Goal: Task Accomplishment & Management: Manage account settings

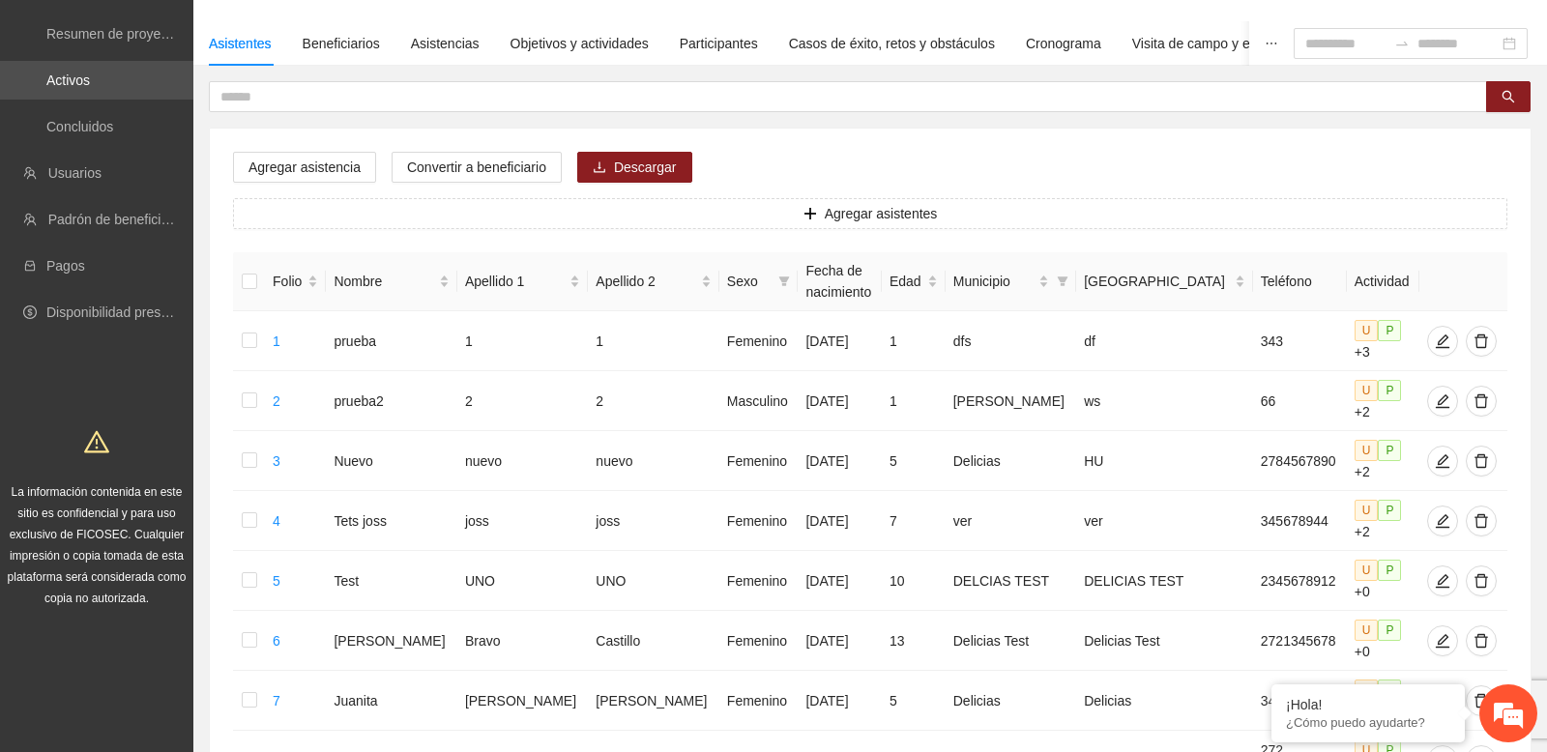
scroll to position [128, 0]
click at [329, 65] on div "Beneficiarios" at bounding box center [341, 44] width 77 height 44
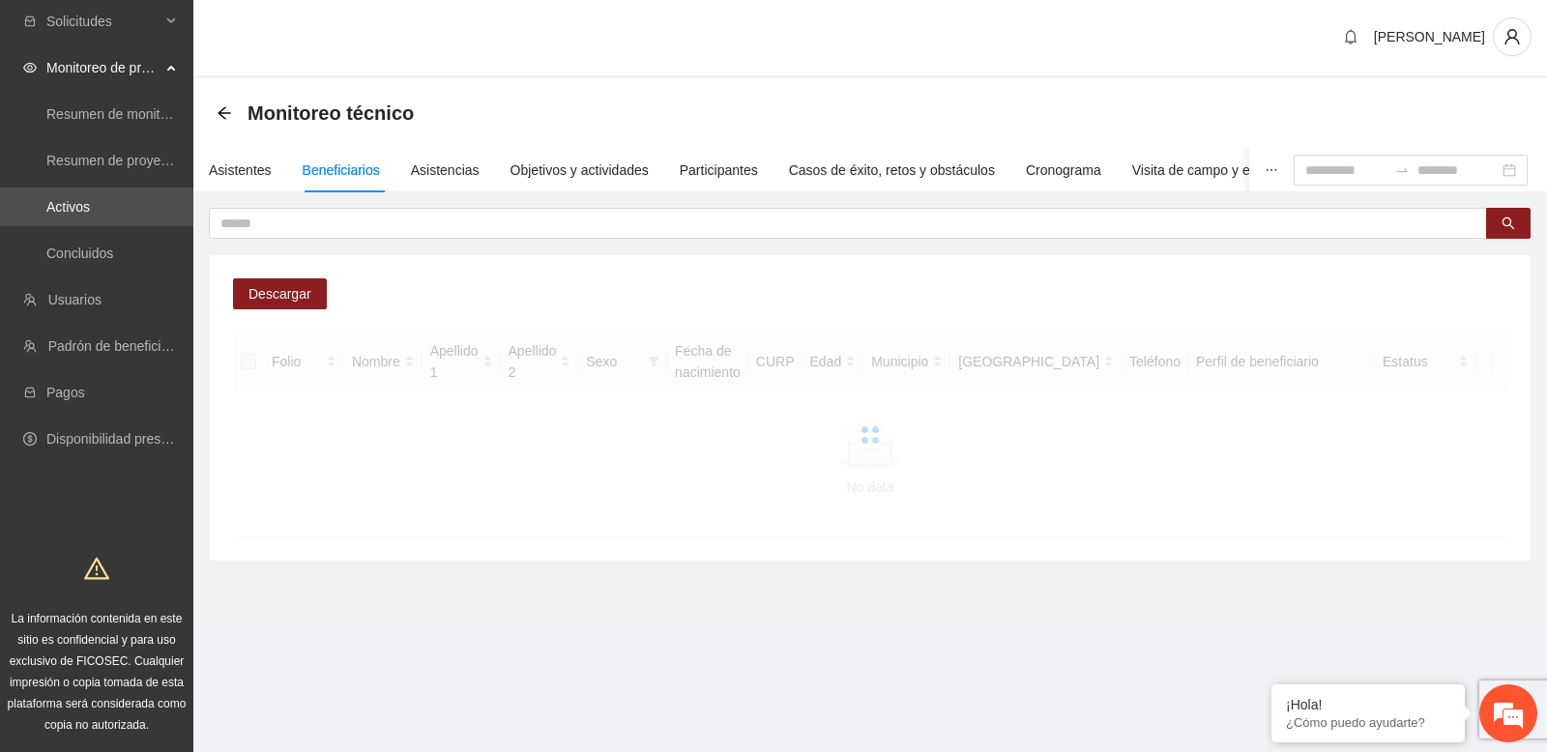
scroll to position [96, 0]
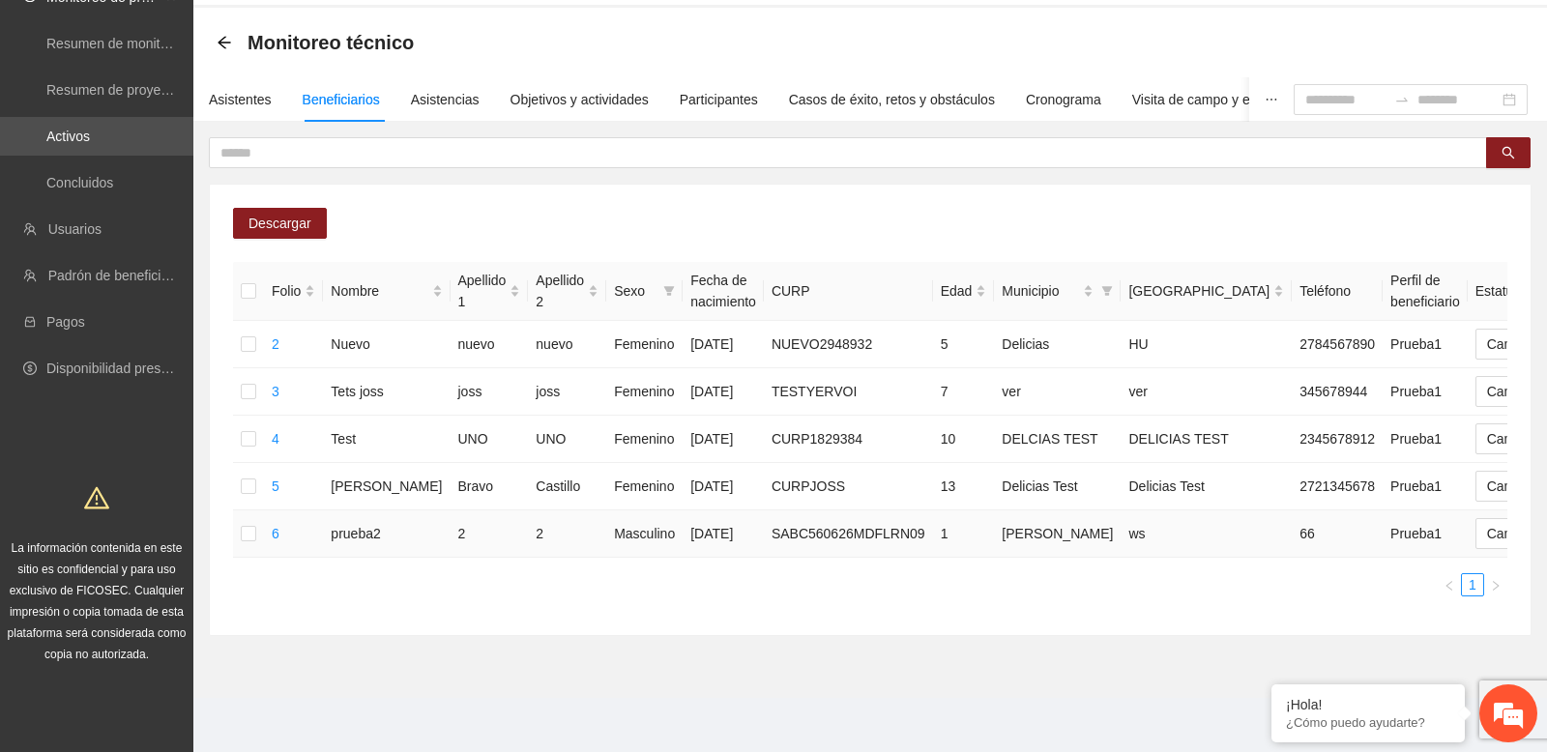
click at [784, 541] on td "SABC560626MDFLRN09" at bounding box center [848, 534] width 169 height 47
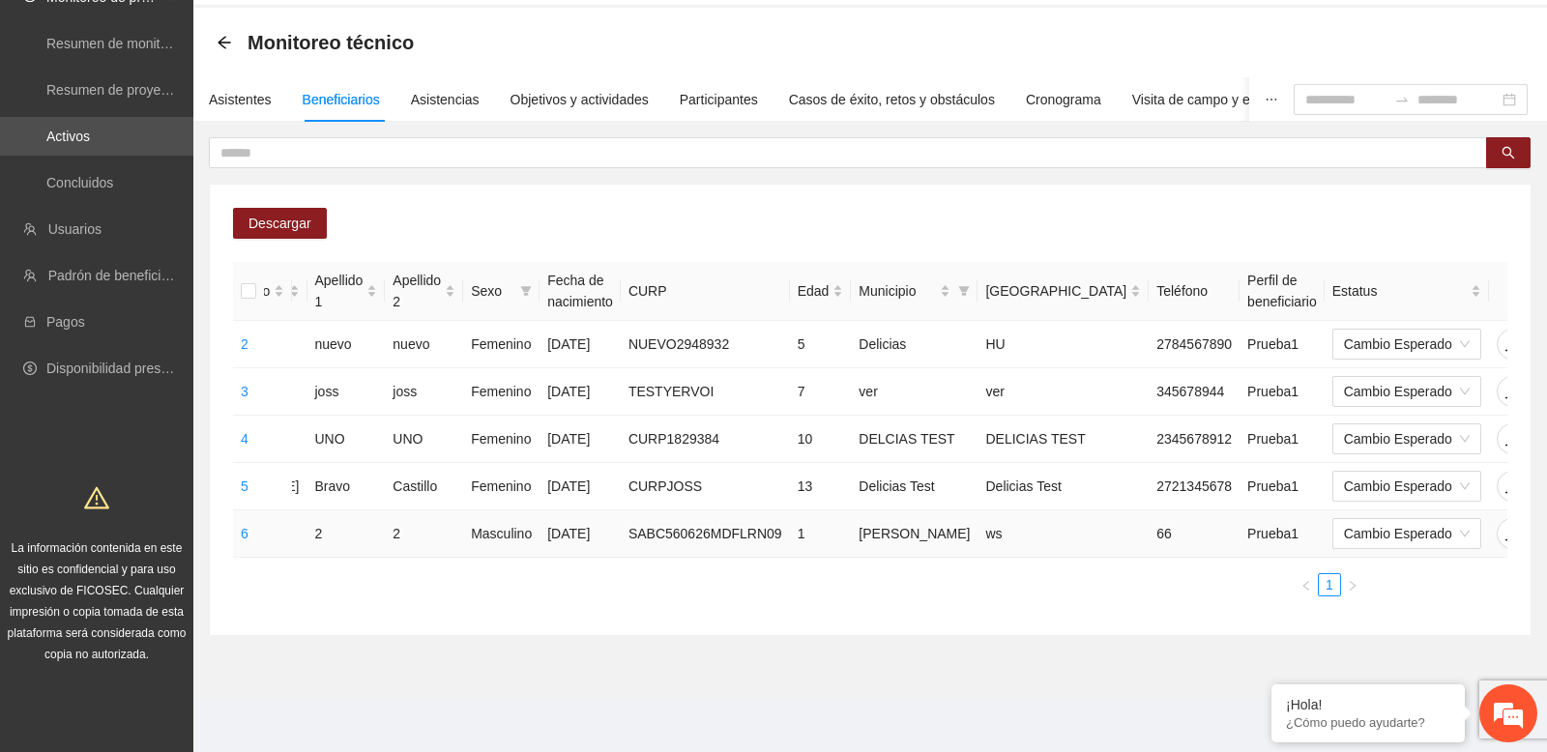
click at [1543, 530] on icon "delete" at bounding box center [1550, 533] width 15 height 15
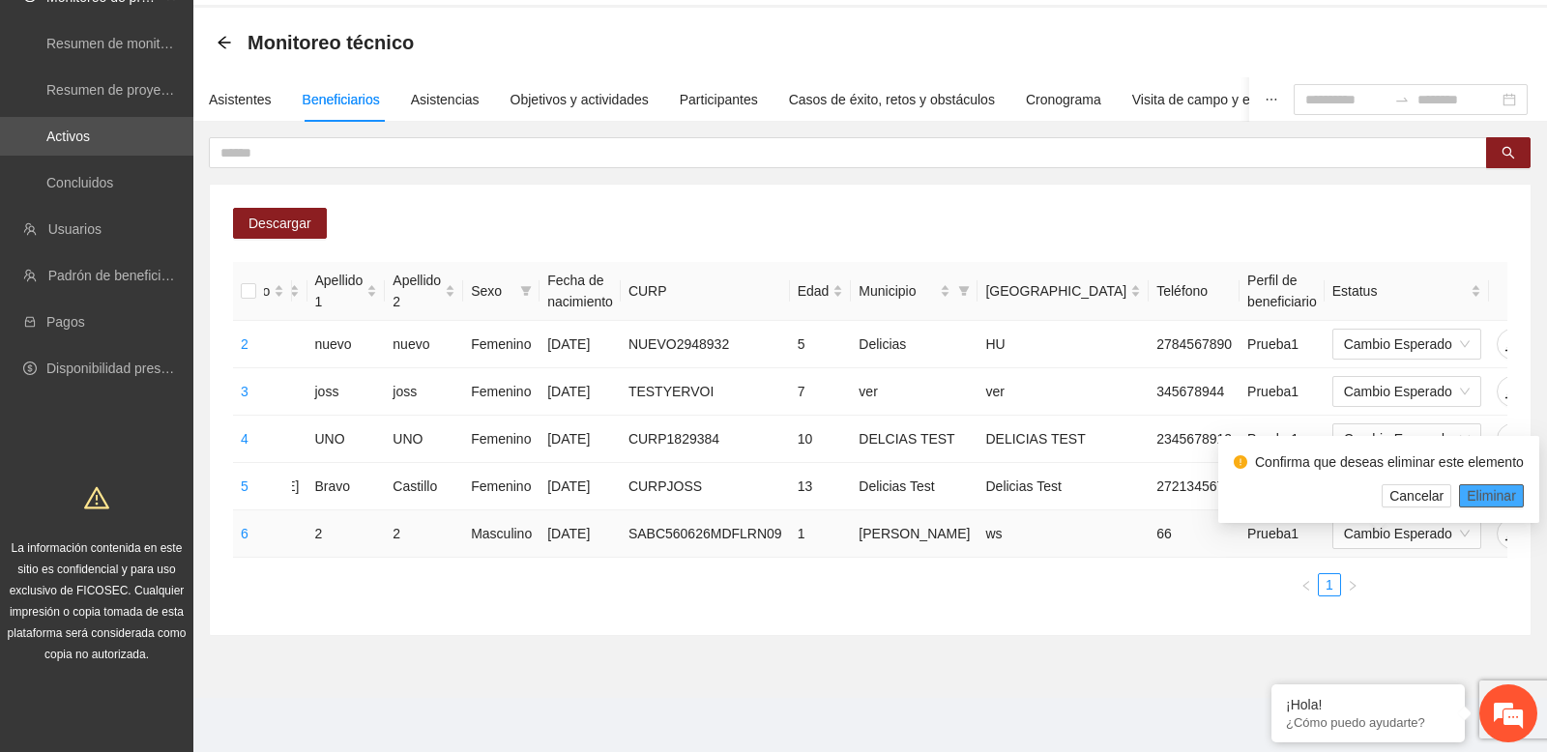
click at [1491, 485] on span "Eliminar" at bounding box center [1491, 495] width 49 height 21
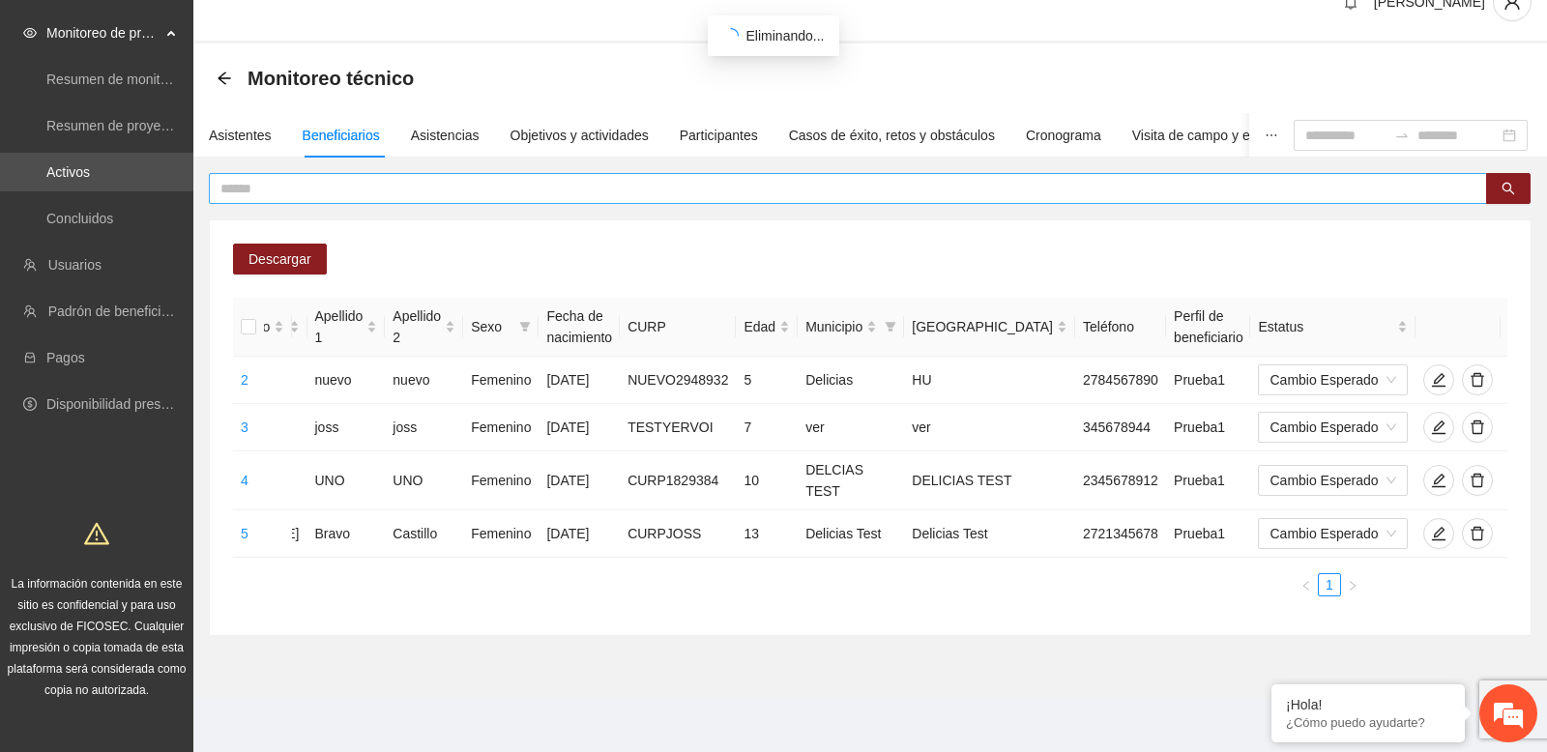
scroll to position [0, 88]
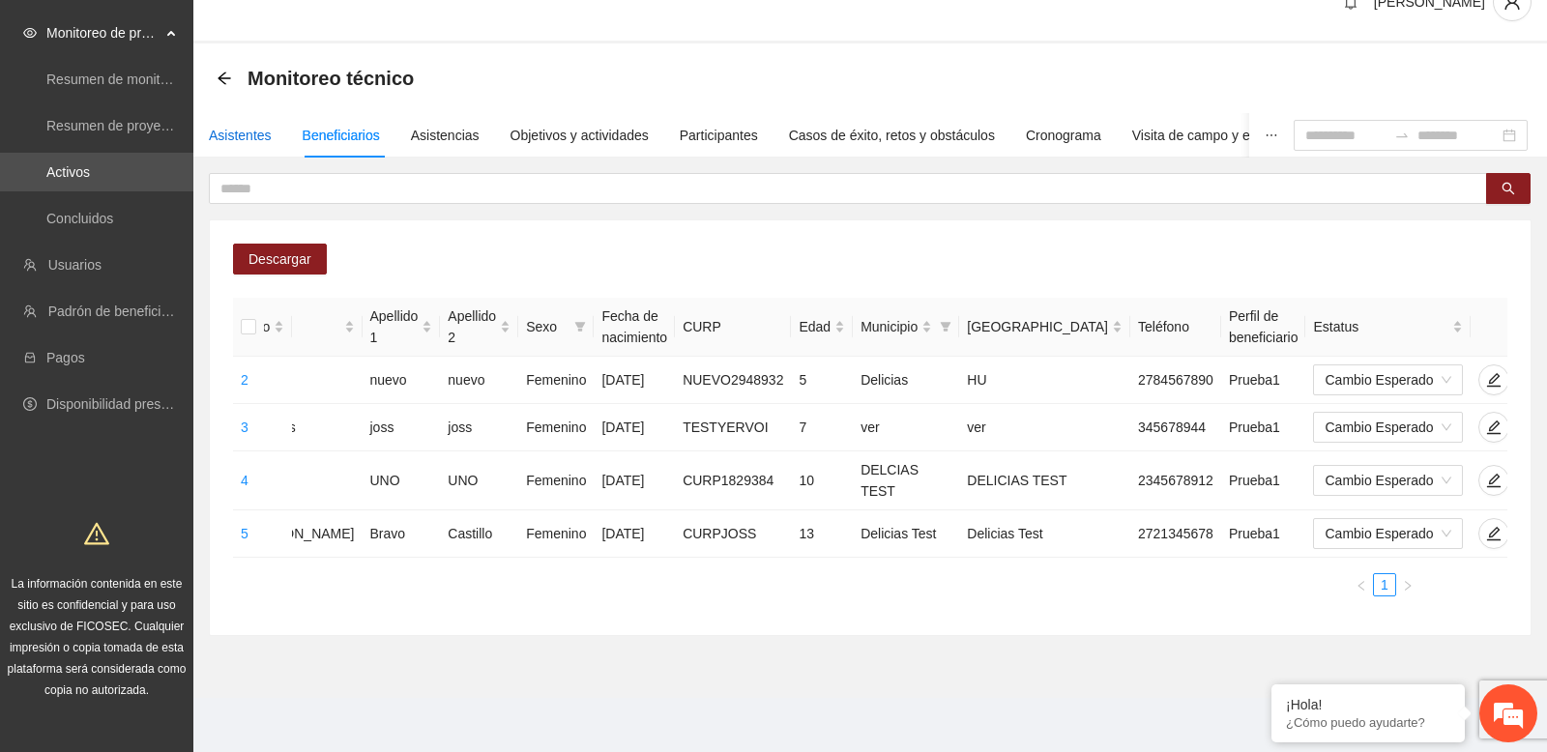
click at [254, 132] on div "Asistentes" at bounding box center [240, 135] width 63 height 21
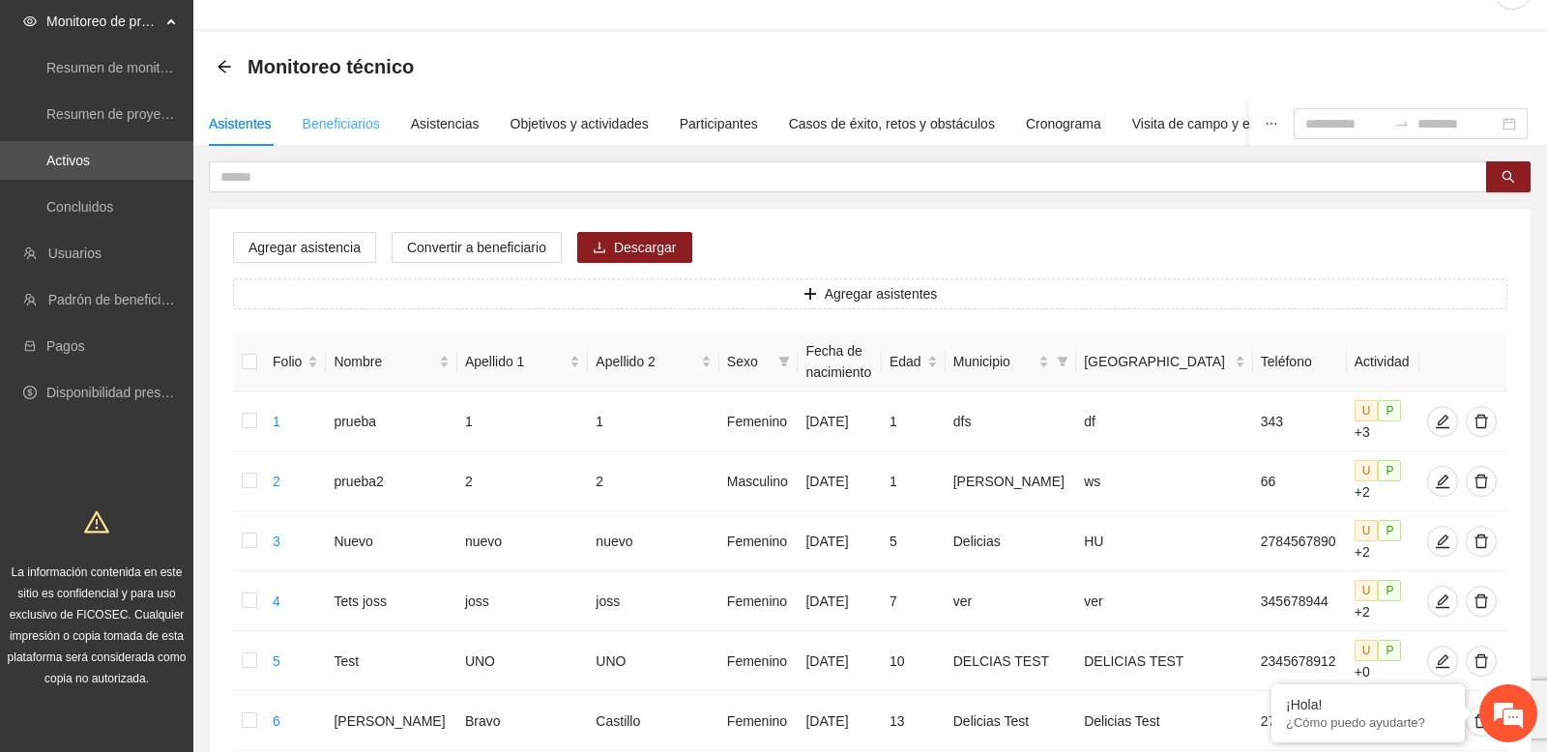
click at [333, 134] on div "Beneficiarios" at bounding box center [341, 124] width 77 height 44
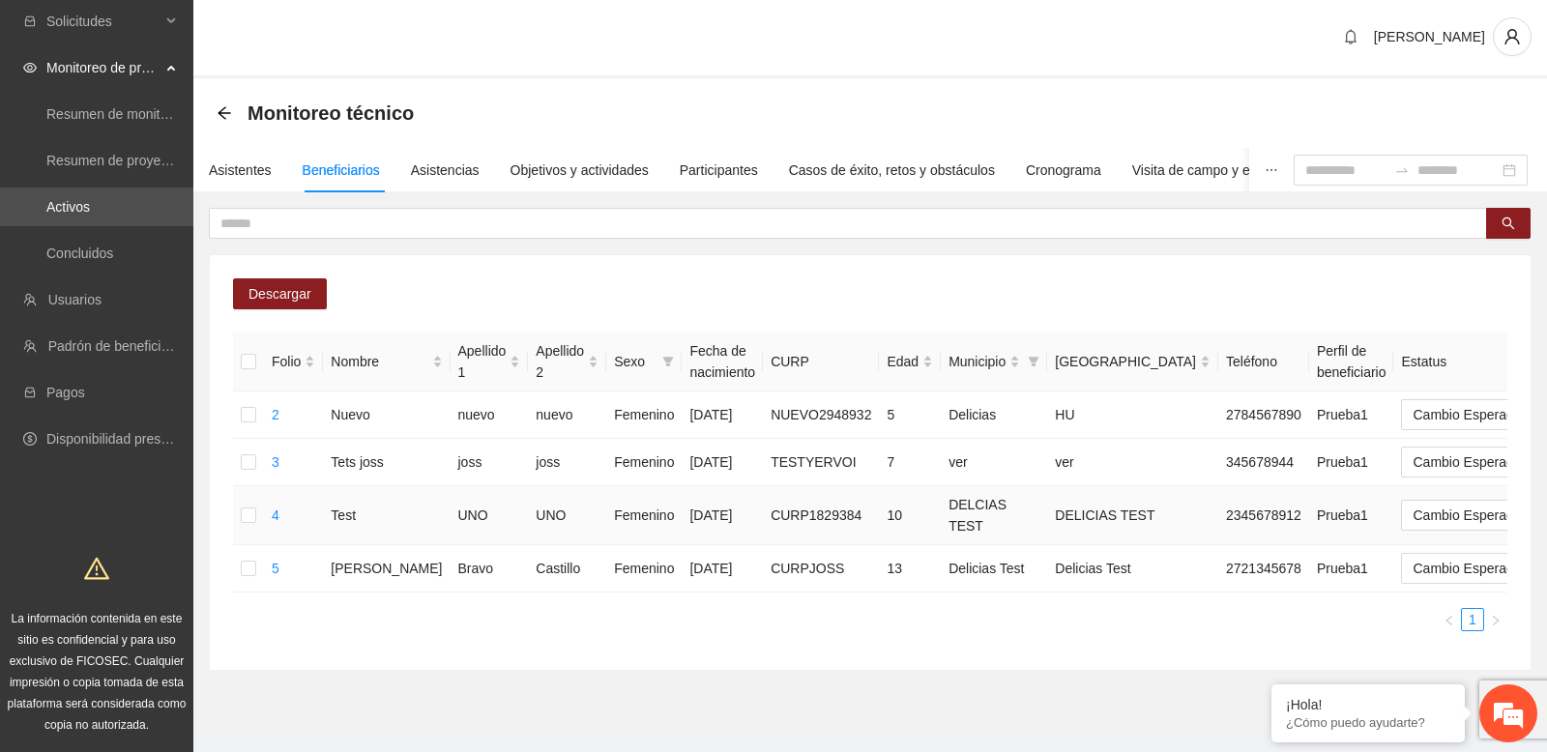
scroll to position [48, 0]
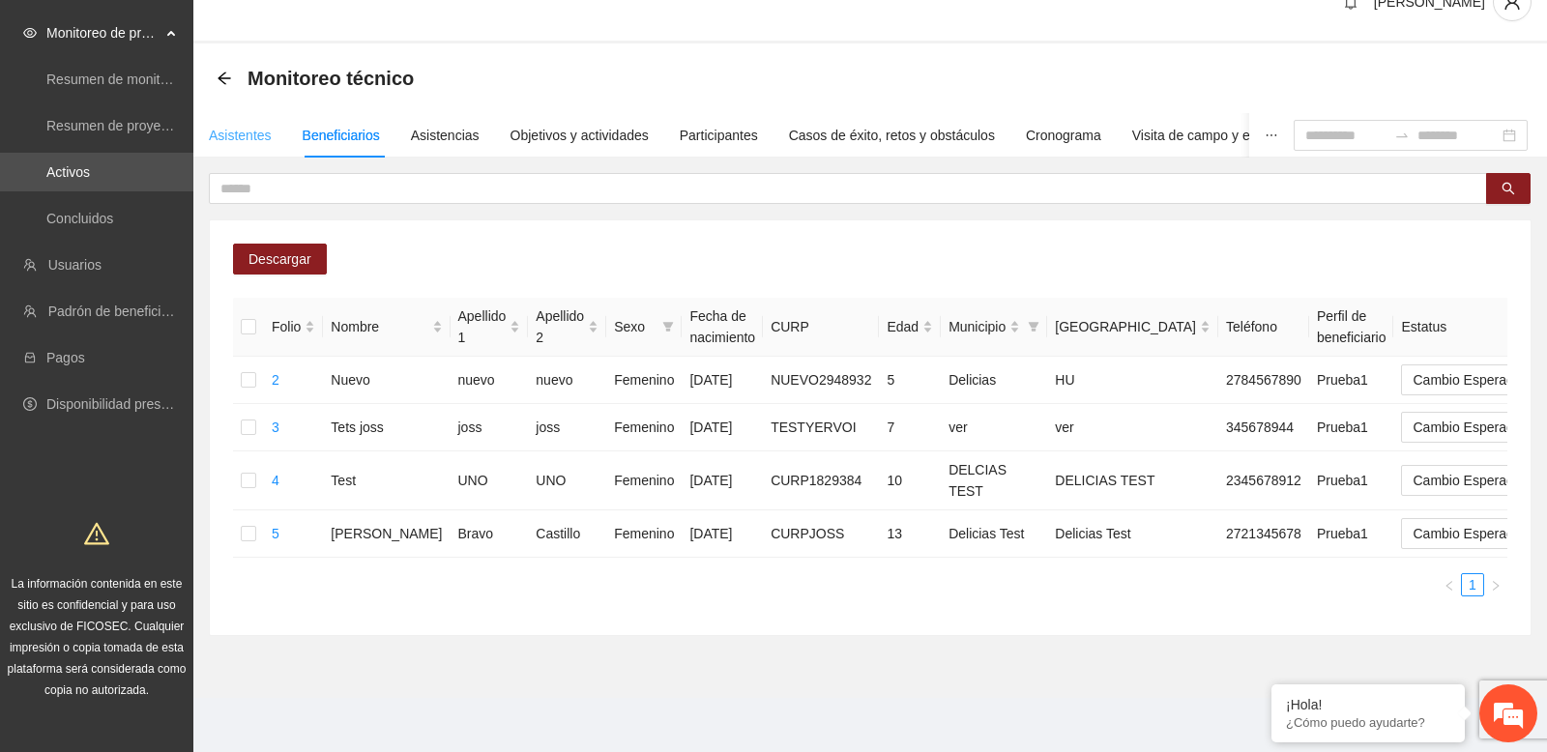
click at [263, 138] on div "Asistentes" at bounding box center [240, 135] width 63 height 44
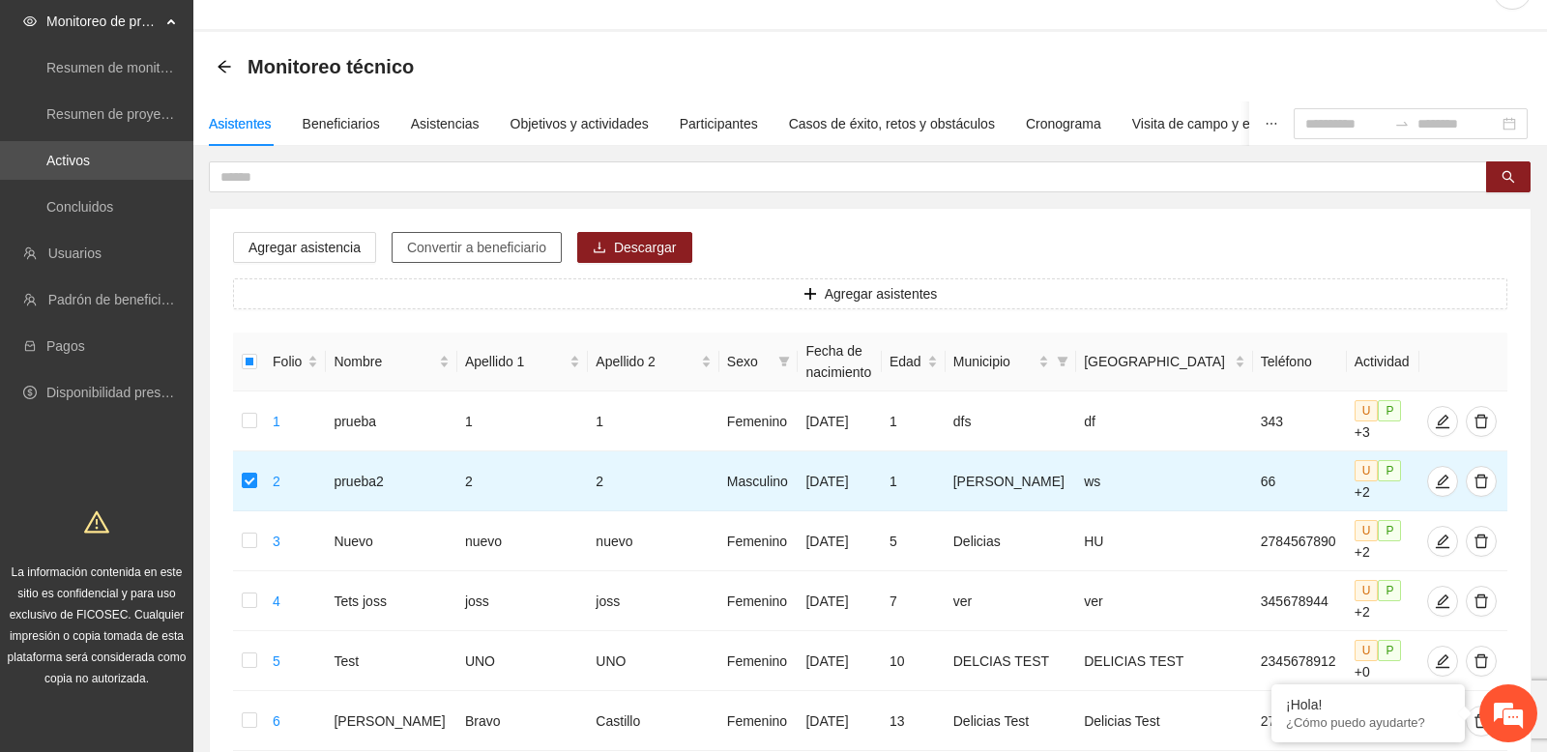
click at [506, 244] on span "Convertir a beneficiario" at bounding box center [476, 247] width 139 height 21
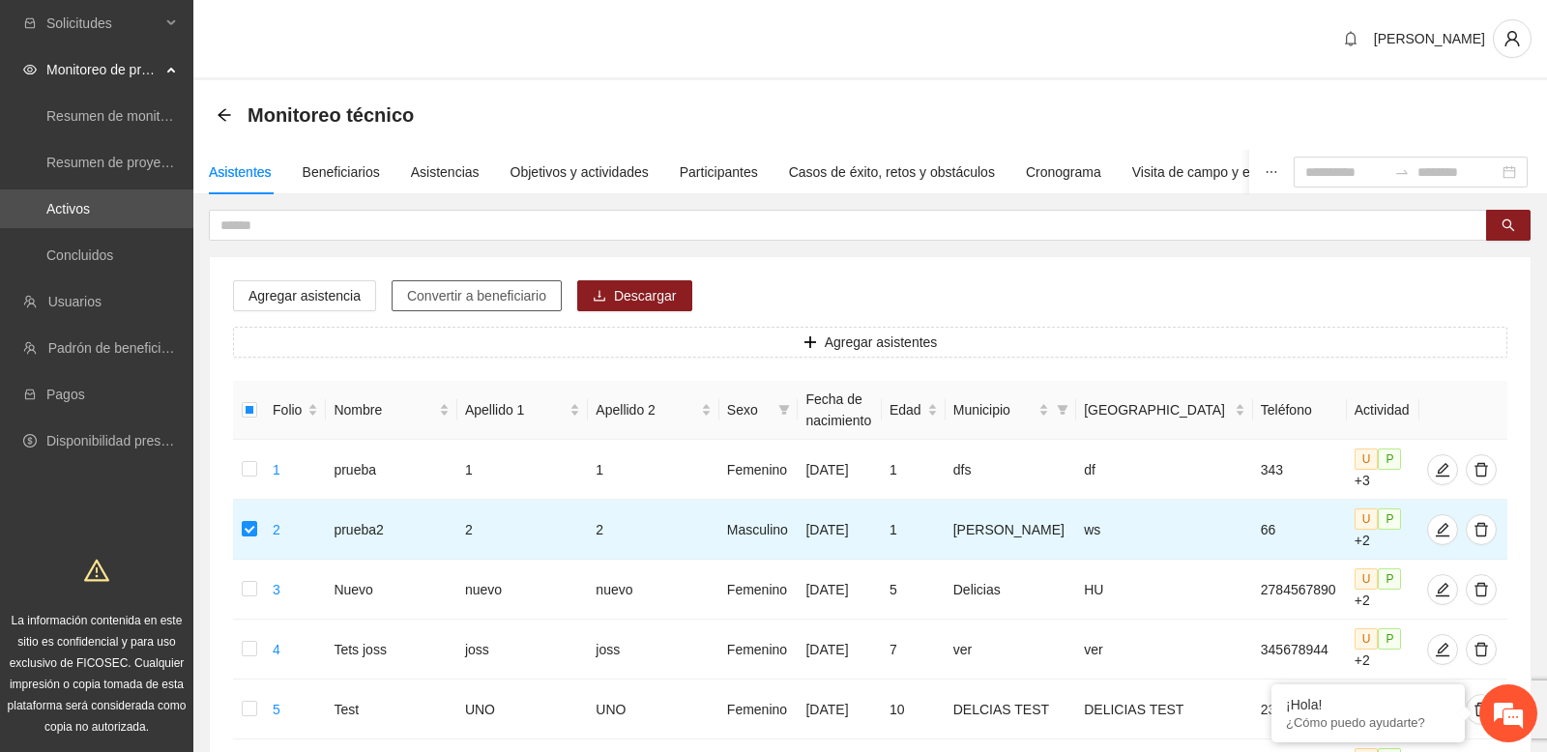
click at [484, 290] on span "Convertir a beneficiario" at bounding box center [476, 295] width 139 height 21
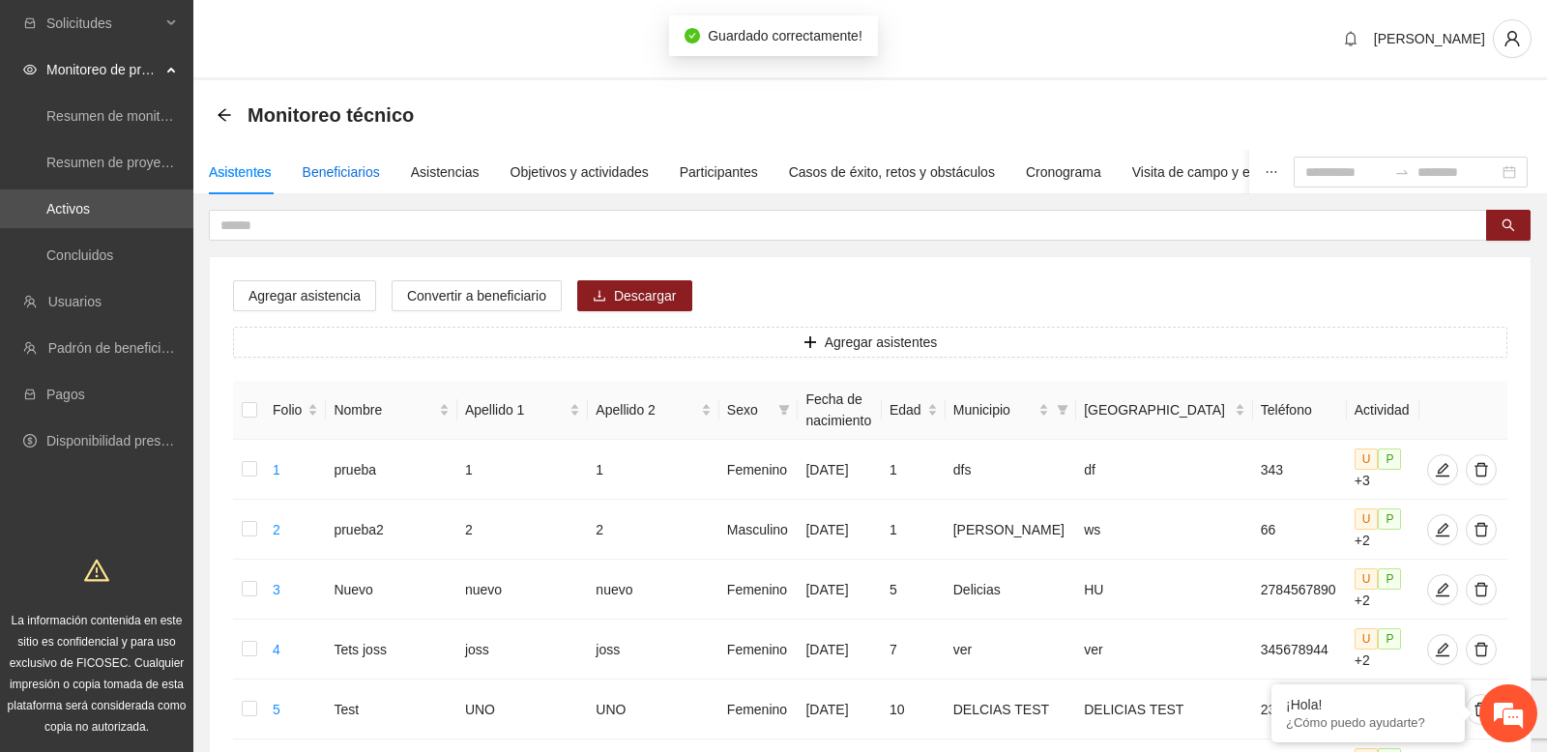
click at [355, 167] on div "Beneficiarios" at bounding box center [341, 171] width 77 height 21
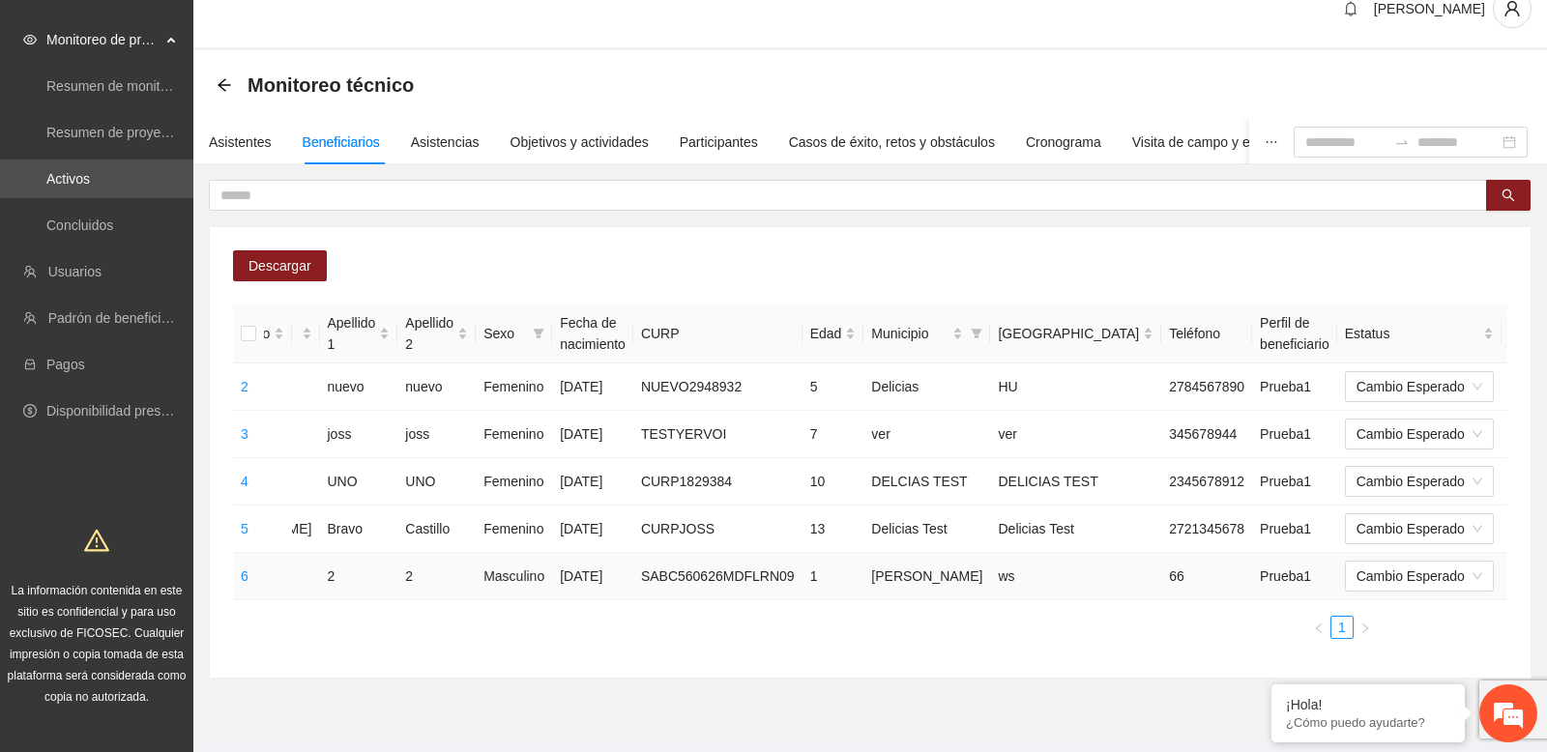
scroll to position [0, 143]
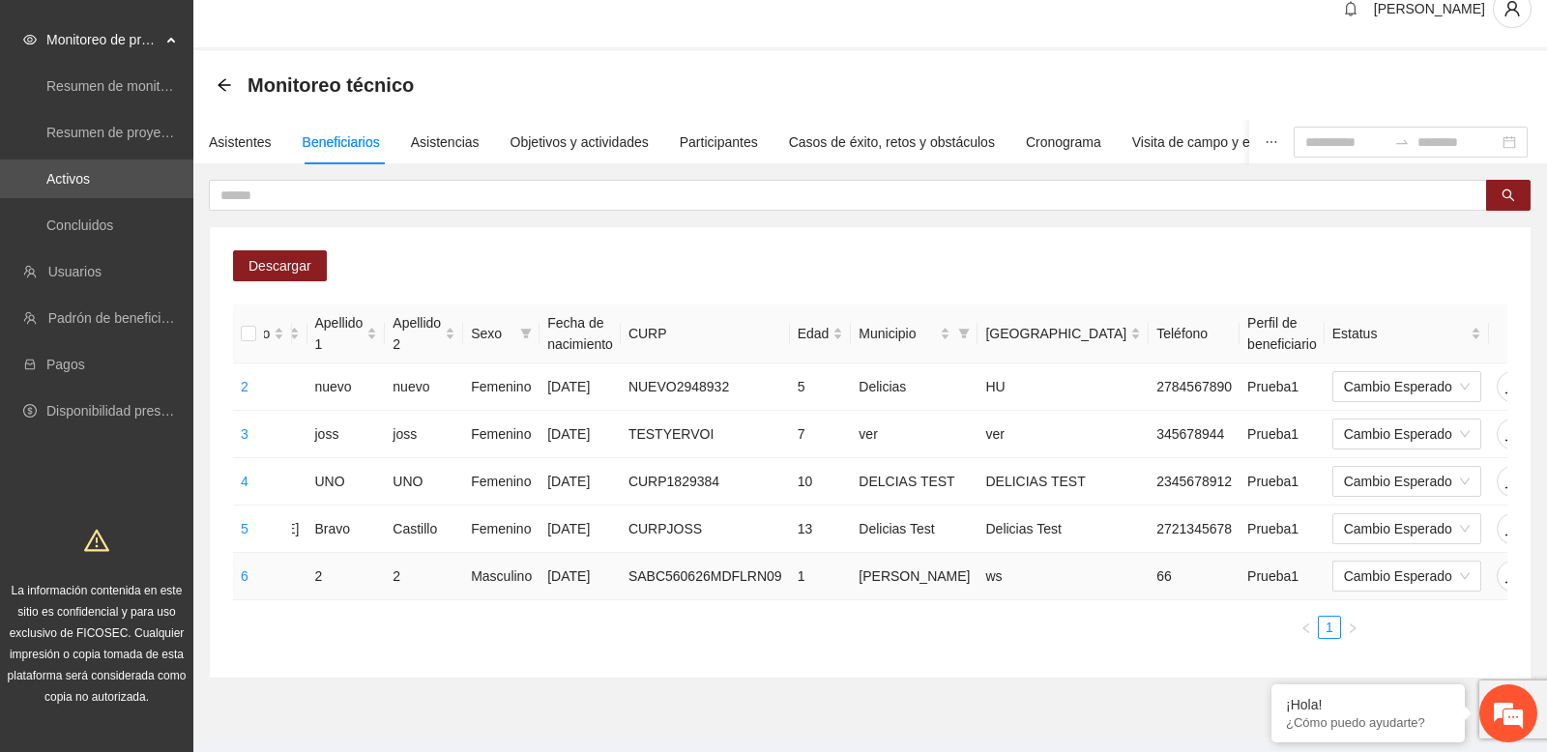
click at [1543, 584] on icon "delete" at bounding box center [1550, 576] width 15 height 15
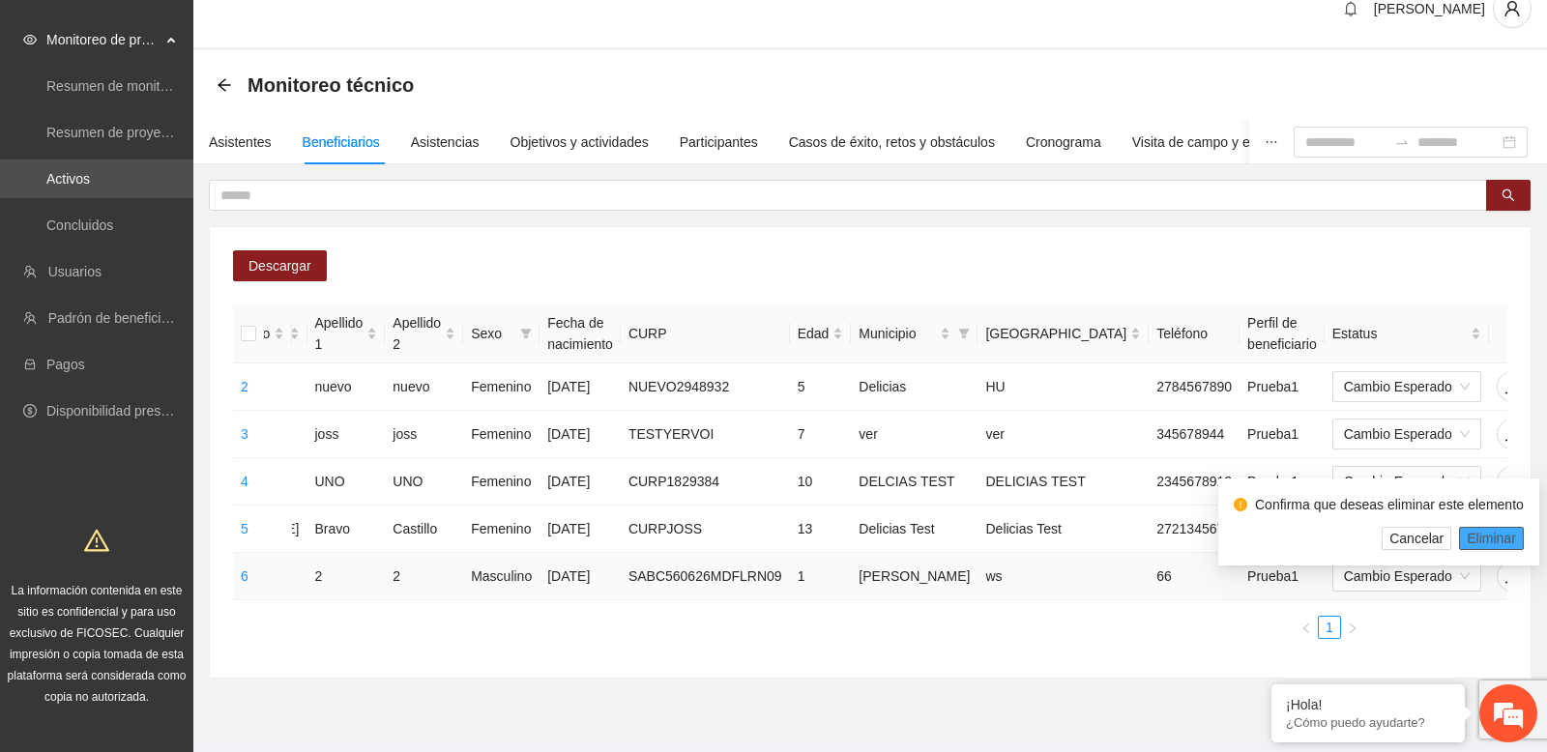
click at [1489, 533] on span "Eliminar" at bounding box center [1491, 538] width 49 height 21
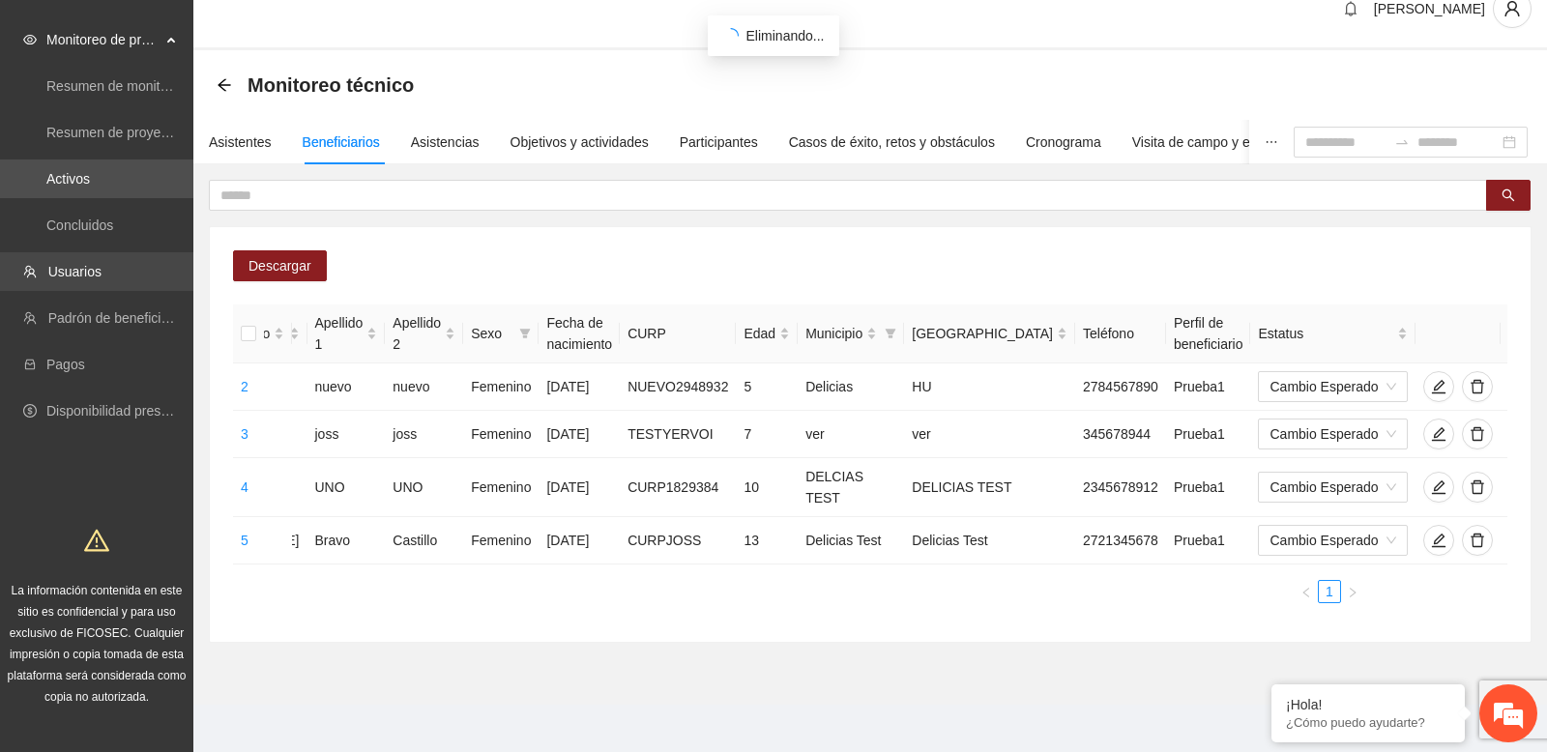
scroll to position [0, 88]
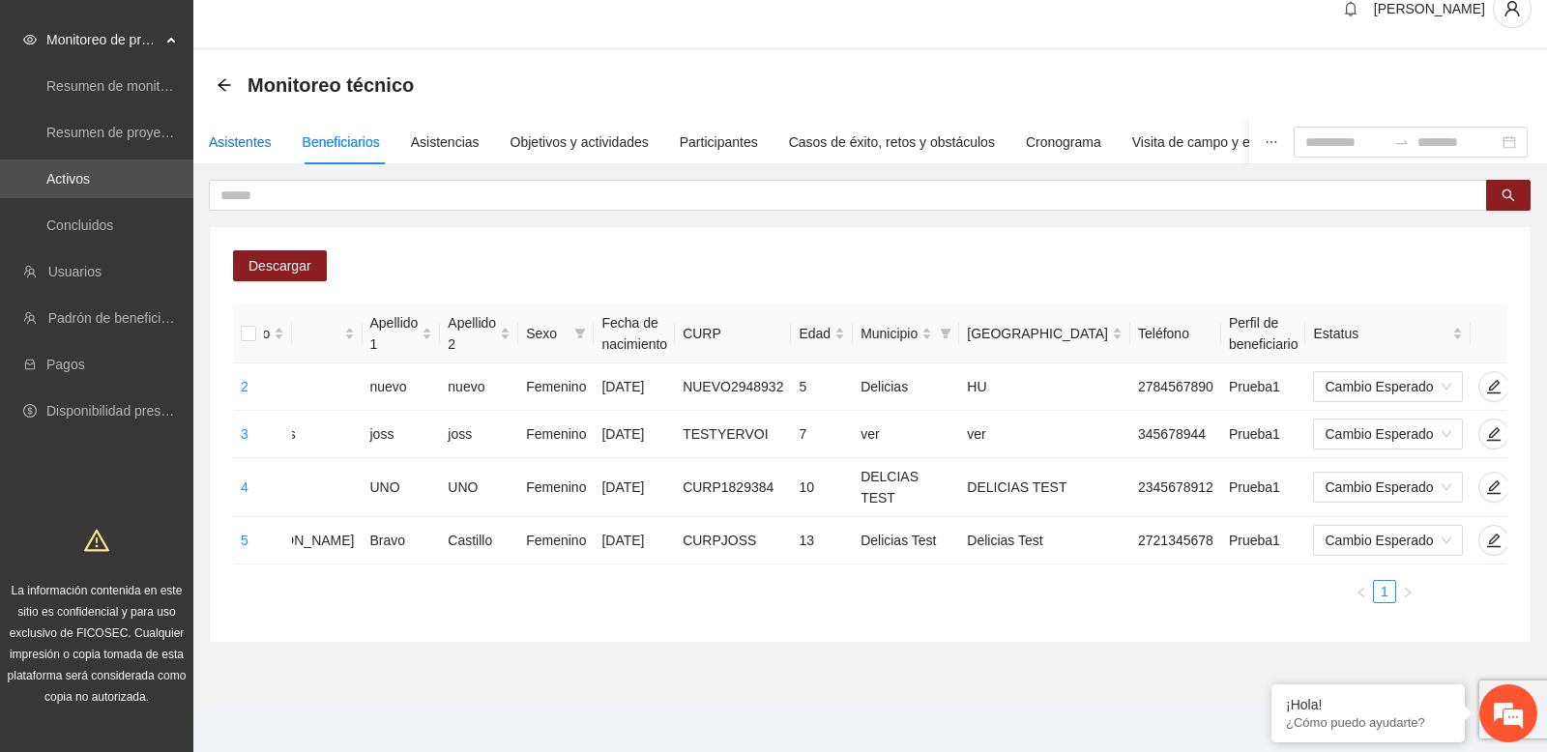
click at [254, 137] on div "Asistentes" at bounding box center [240, 142] width 63 height 21
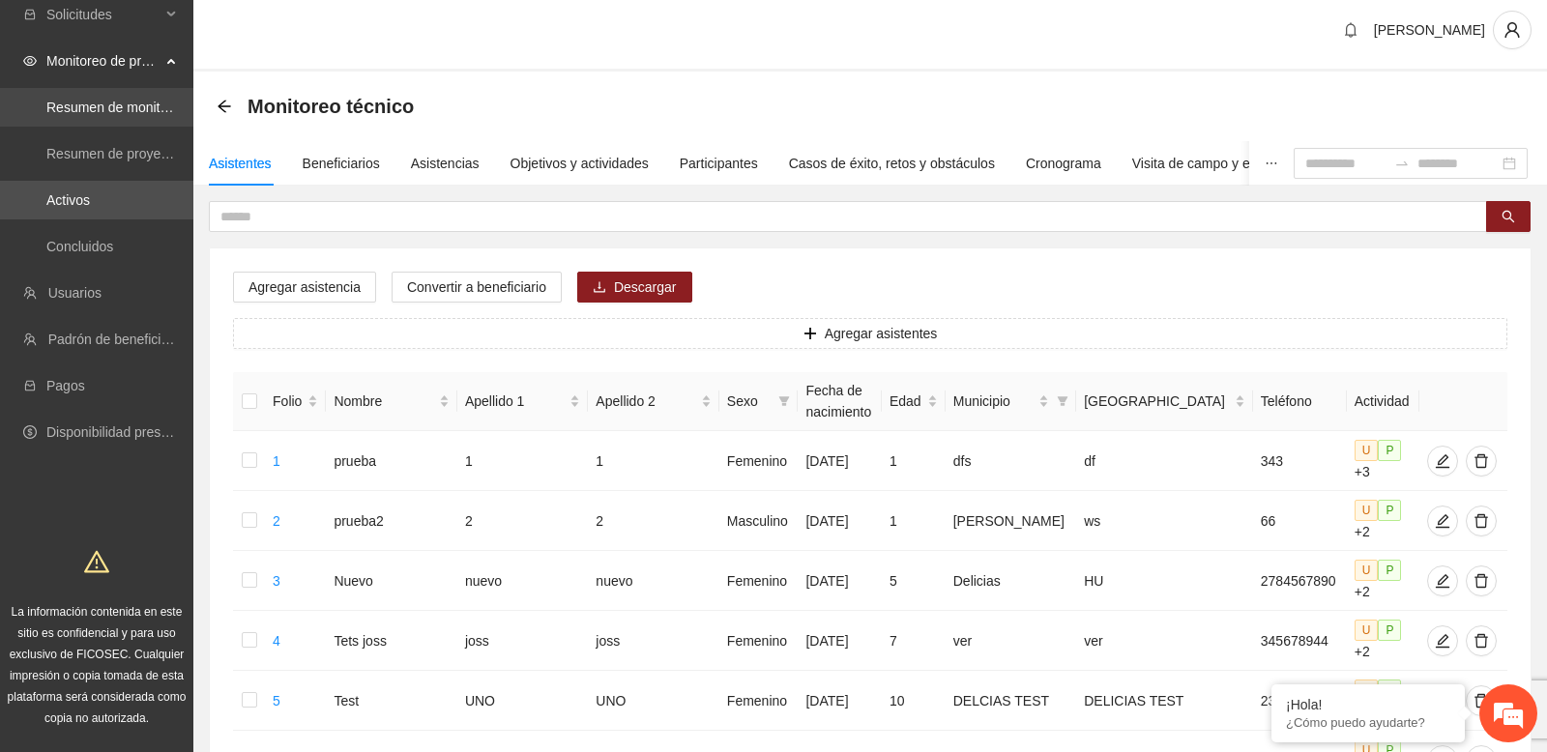
scroll to position [30, 0]
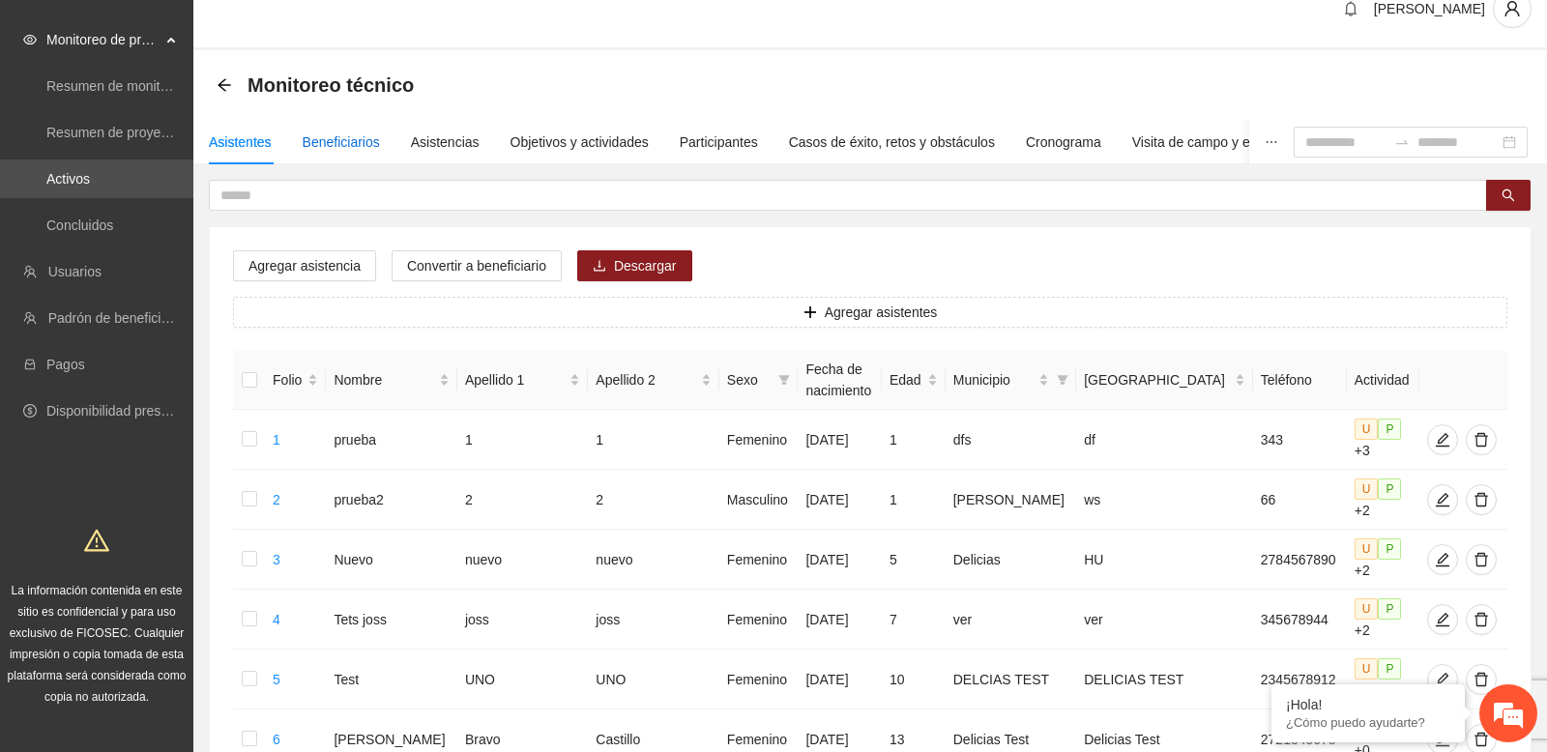
click at [369, 142] on div "Beneficiarios" at bounding box center [341, 142] width 77 height 21
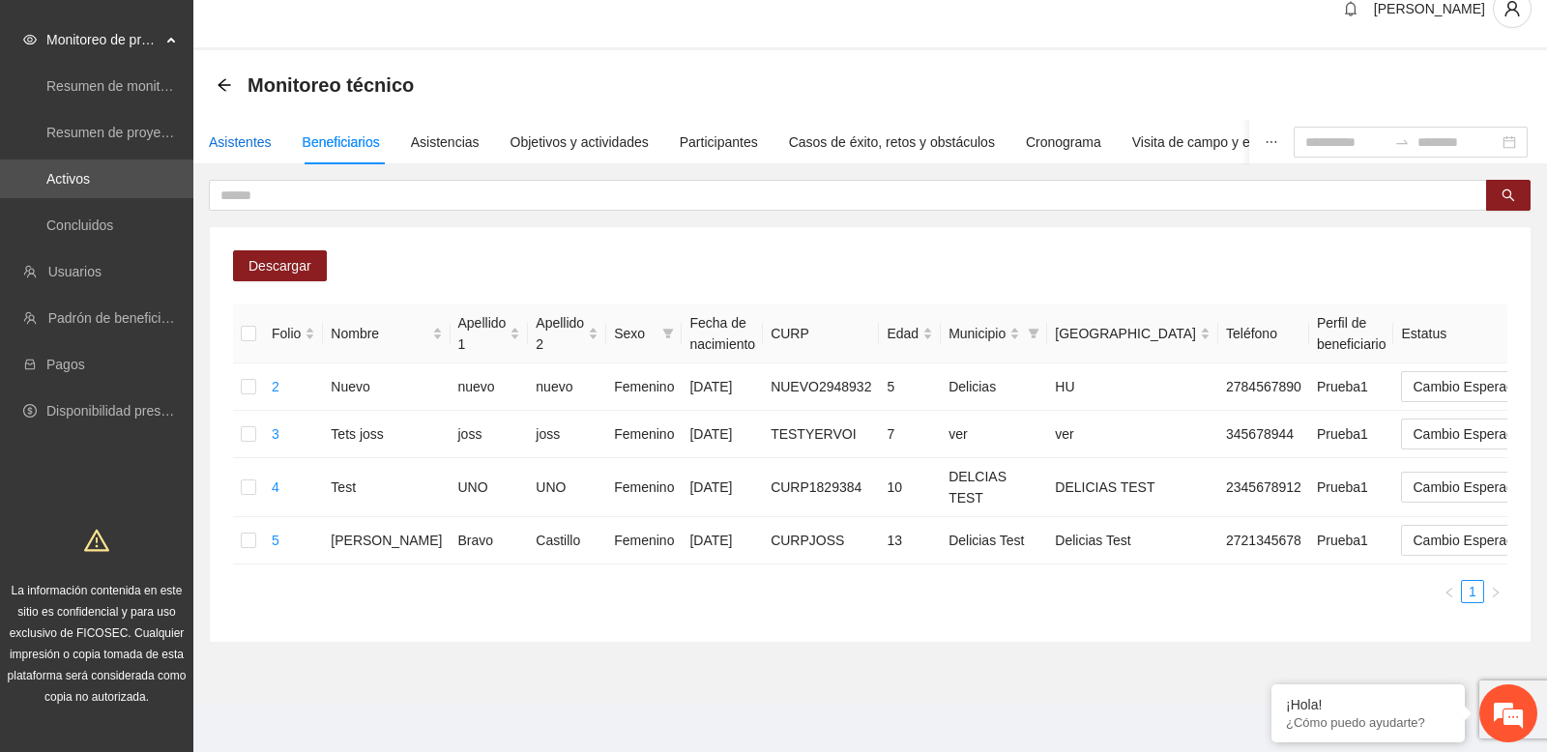
click at [251, 146] on div "Asistentes" at bounding box center [240, 142] width 63 height 21
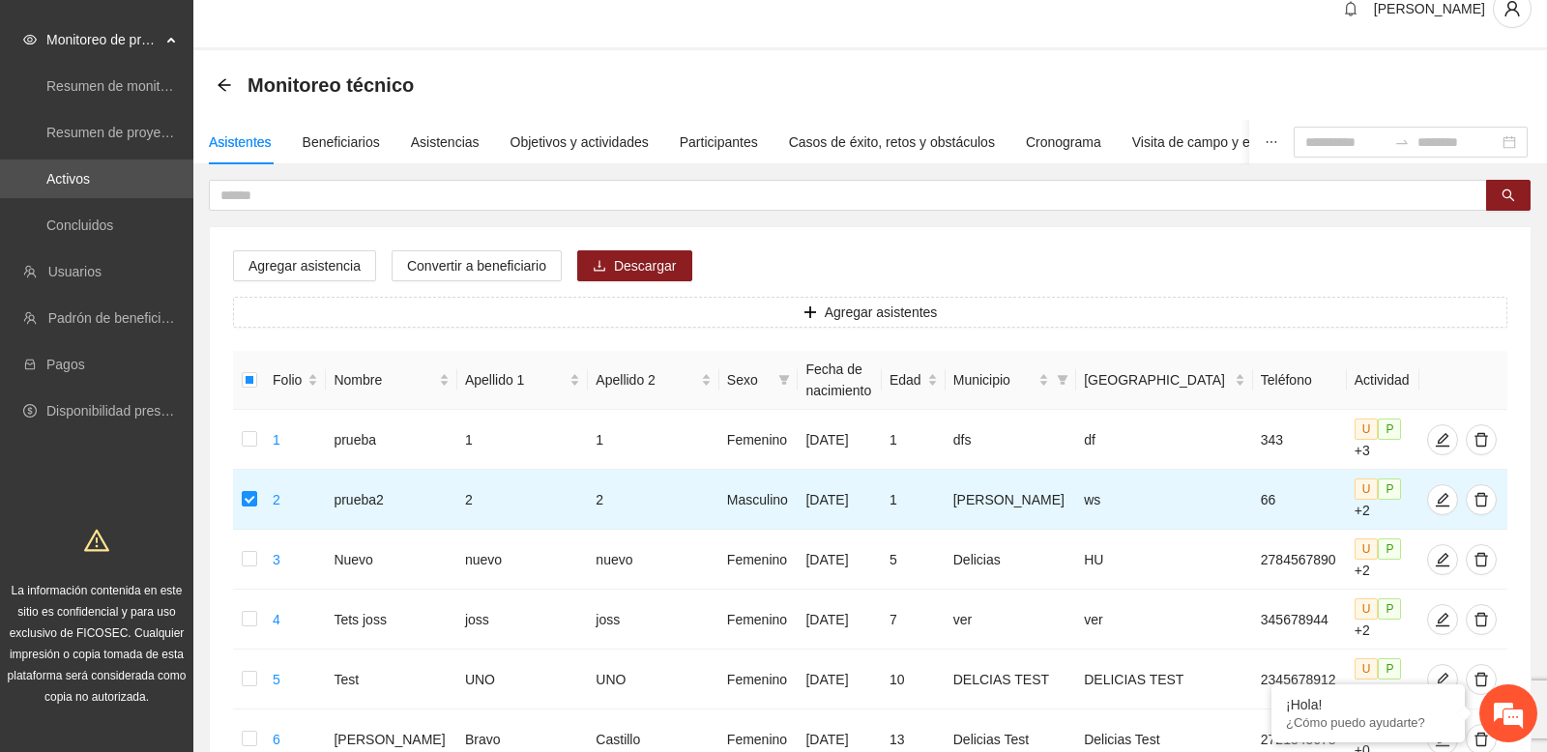
click at [450, 282] on div "Agregar asistencia Convertir a beneficiario Descargar Agregar asistentes Folio …" at bounding box center [870, 627] width 1321 height 800
click at [478, 273] on span "Convertir a beneficiario" at bounding box center [476, 265] width 139 height 21
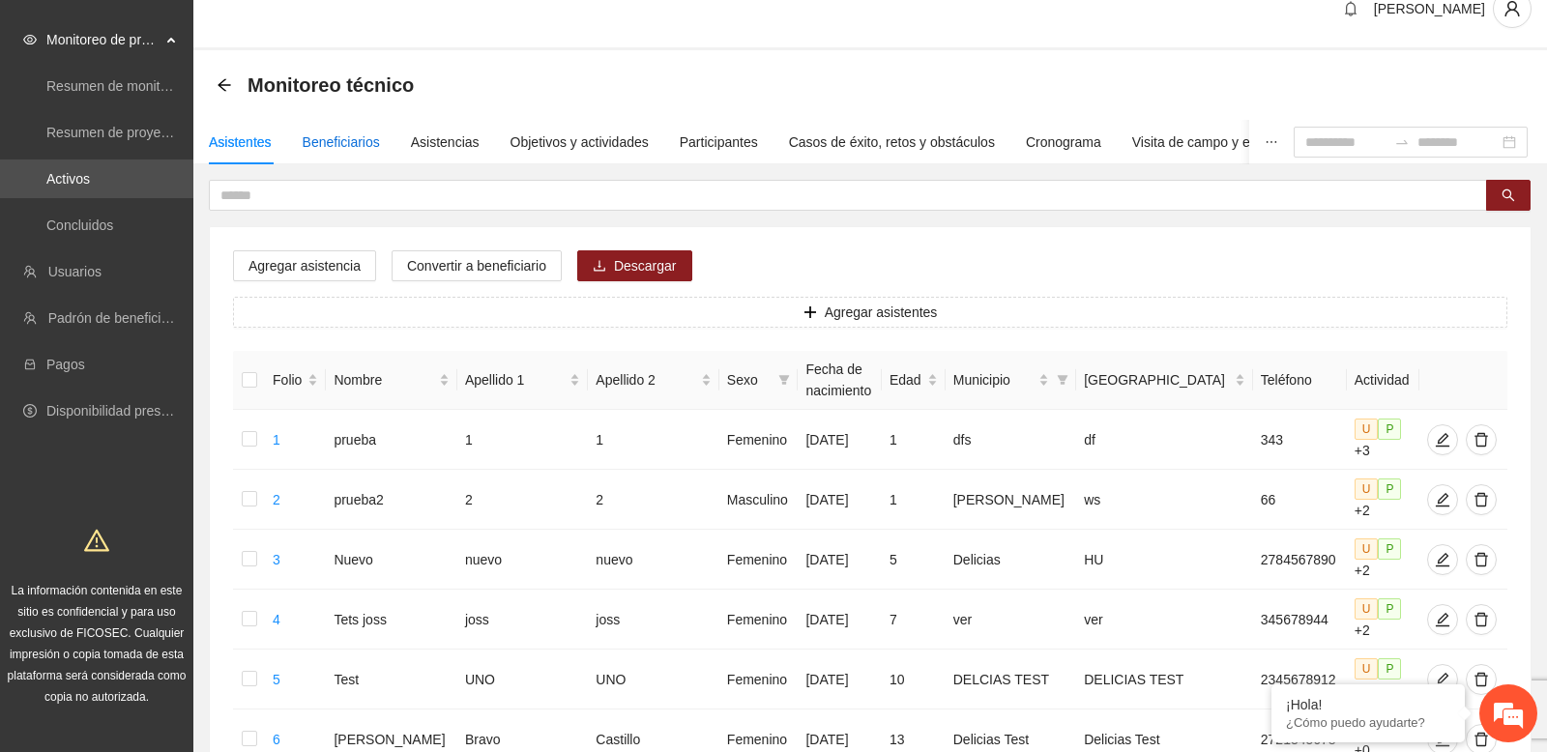
click at [352, 140] on div "Beneficiarios" at bounding box center [341, 142] width 77 height 21
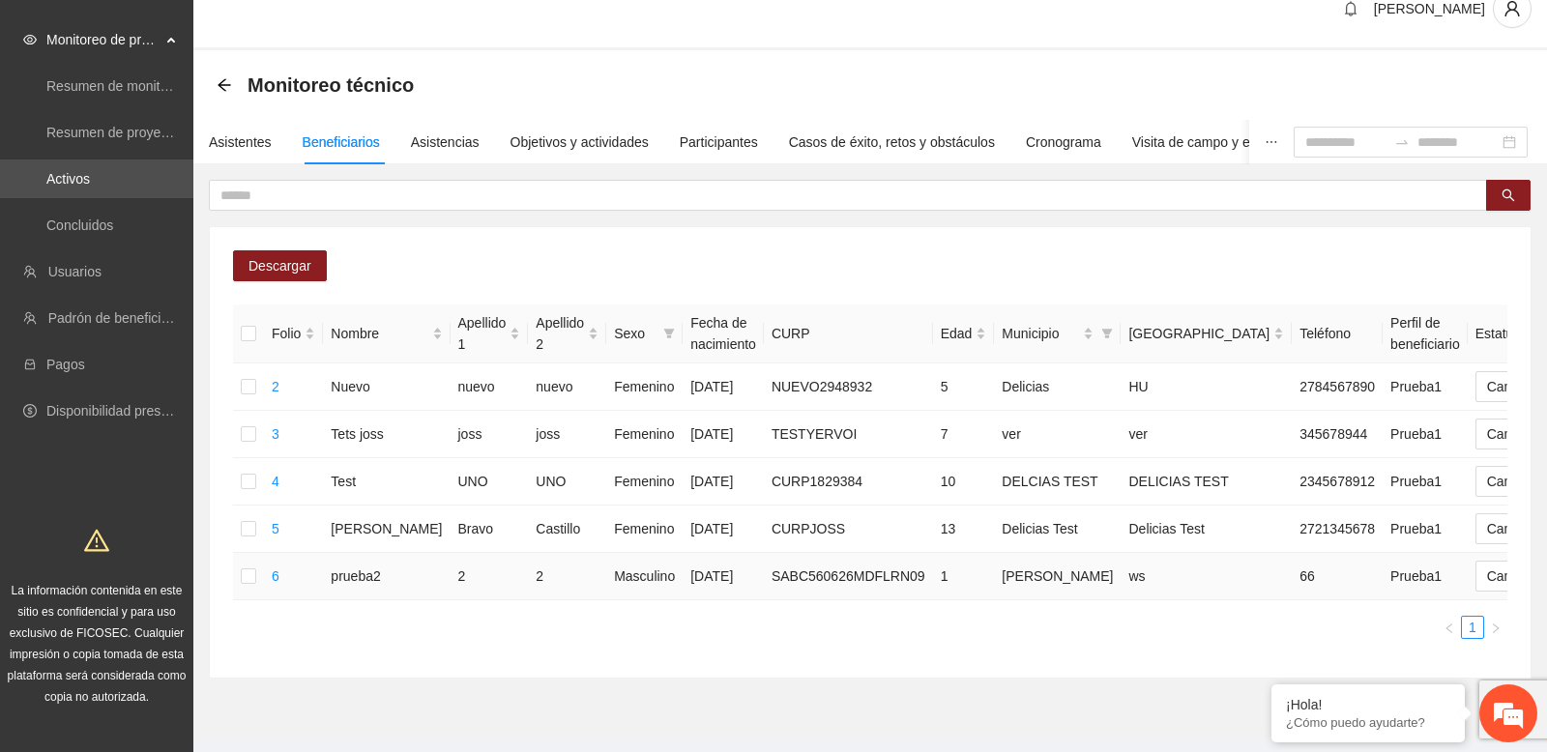
scroll to position [0, 143]
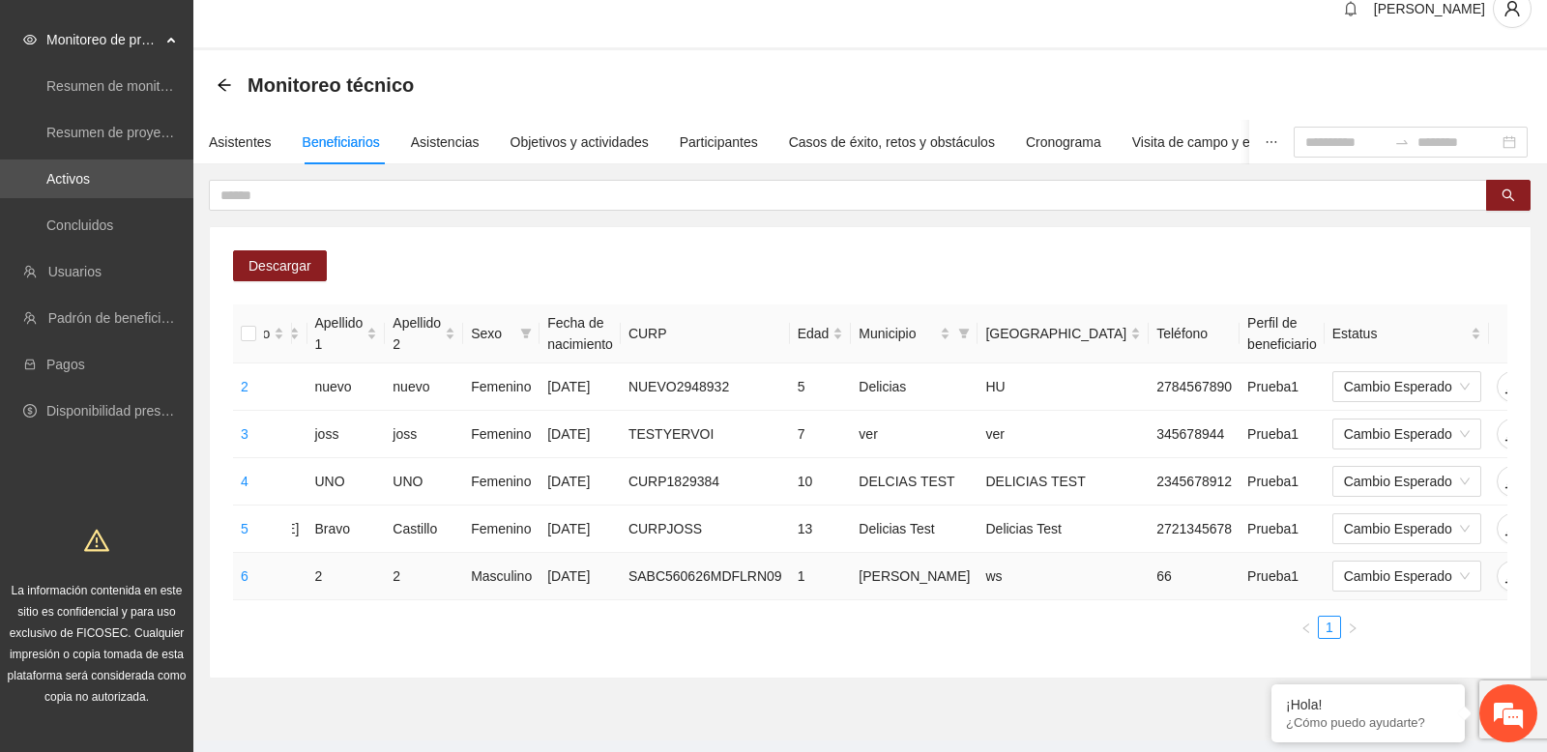
click at [1544, 583] on icon "delete" at bounding box center [1551, 577] width 14 height 14
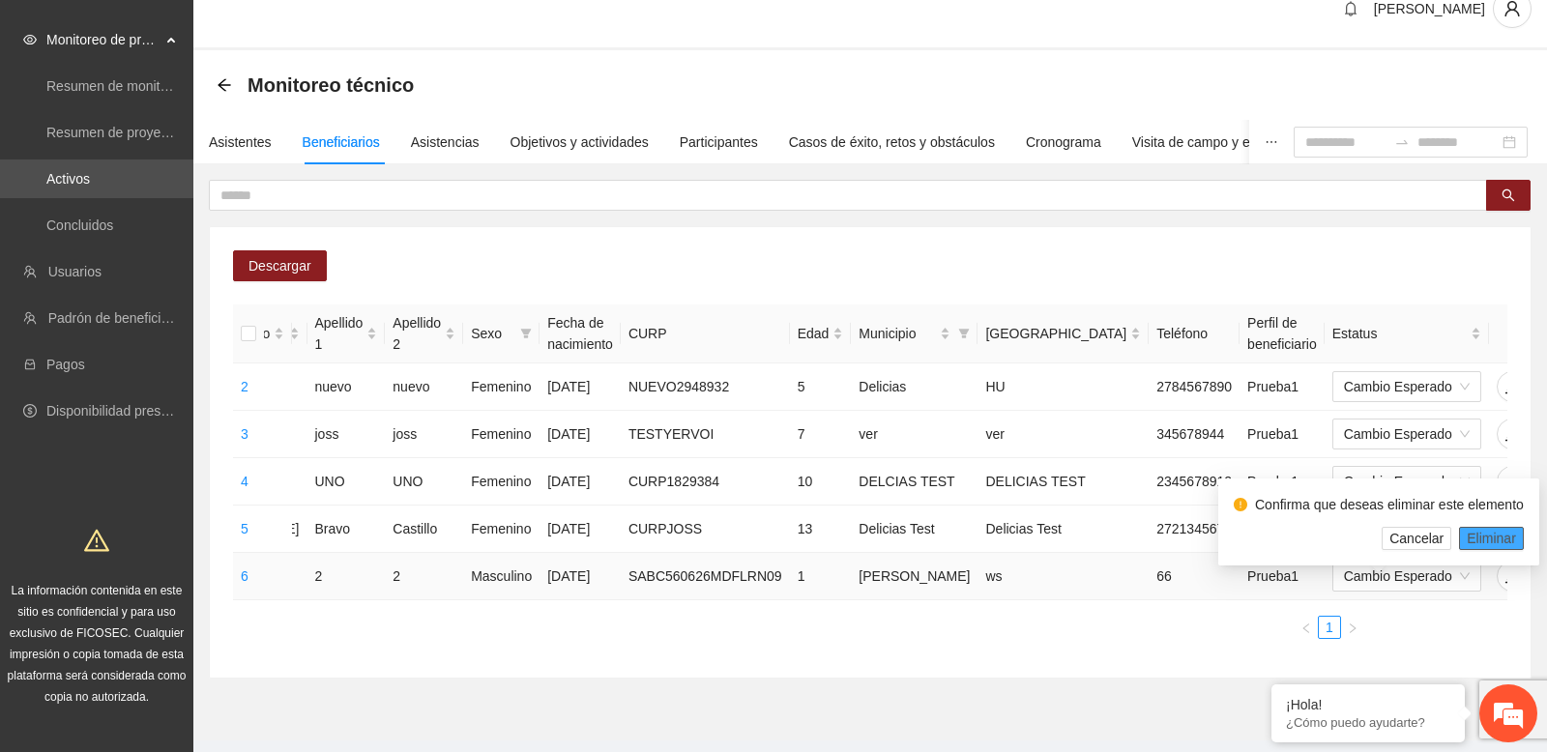
click at [1482, 539] on span "Eliminar" at bounding box center [1491, 538] width 49 height 21
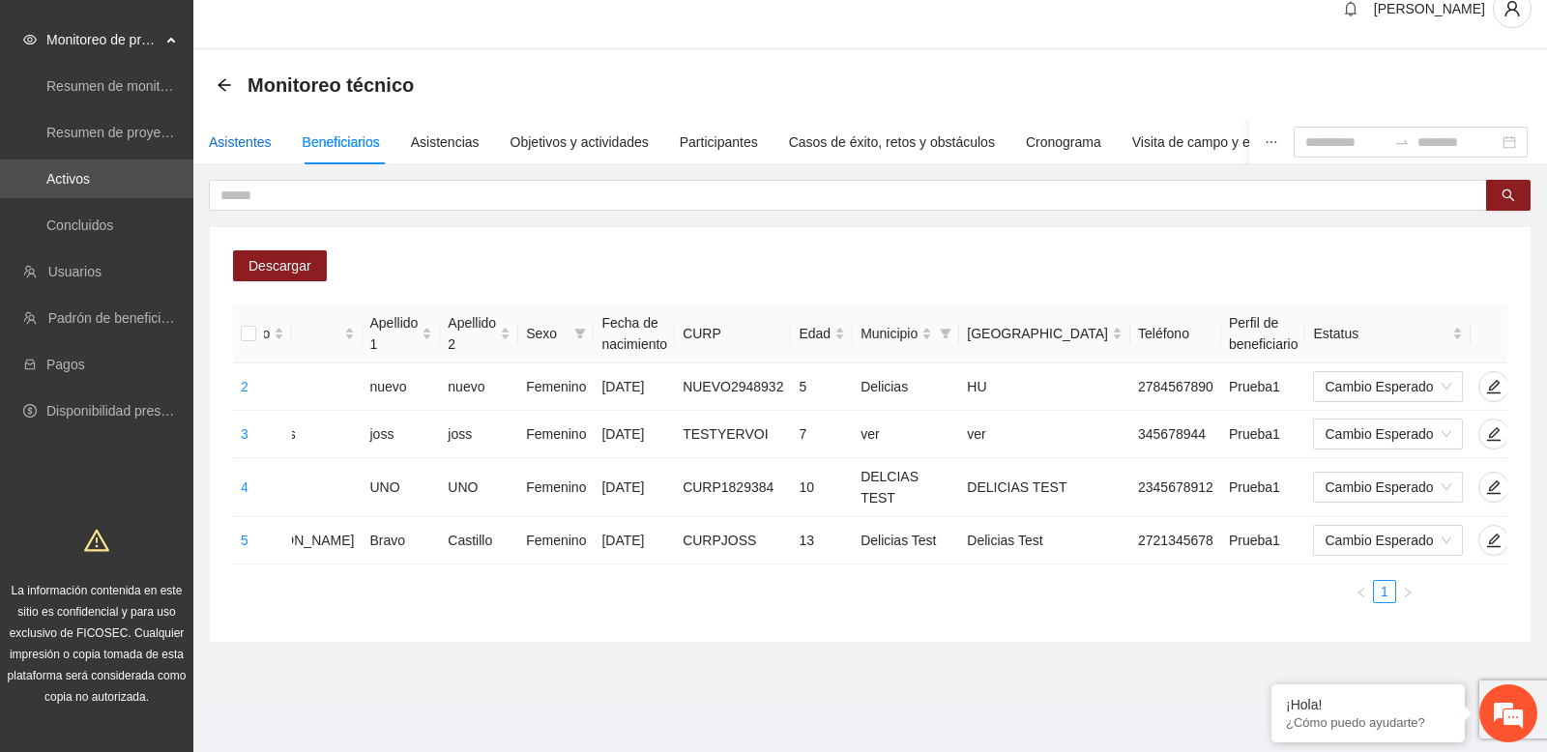
click at [251, 152] on div "Asistentes" at bounding box center [240, 142] width 63 height 21
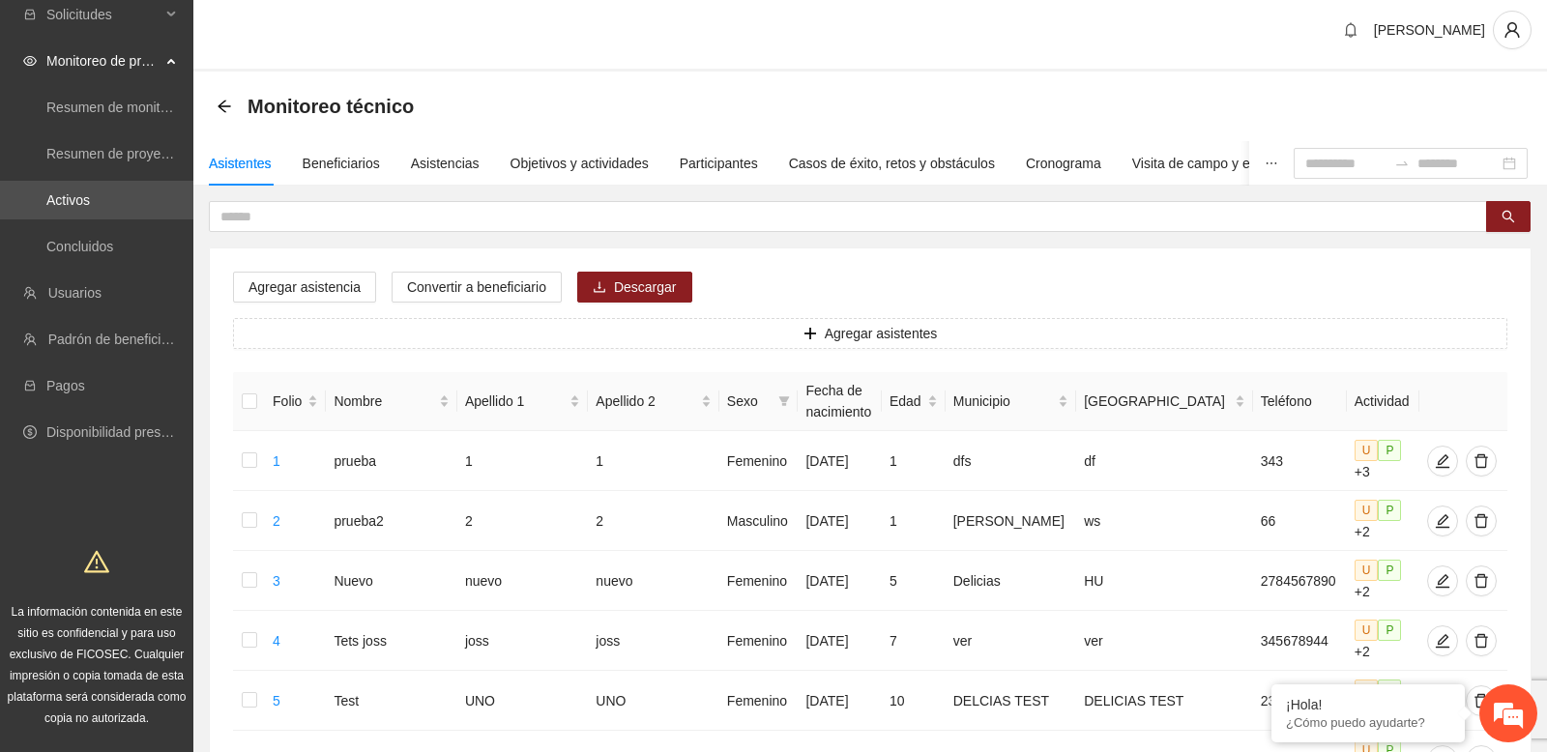
scroll to position [30, 0]
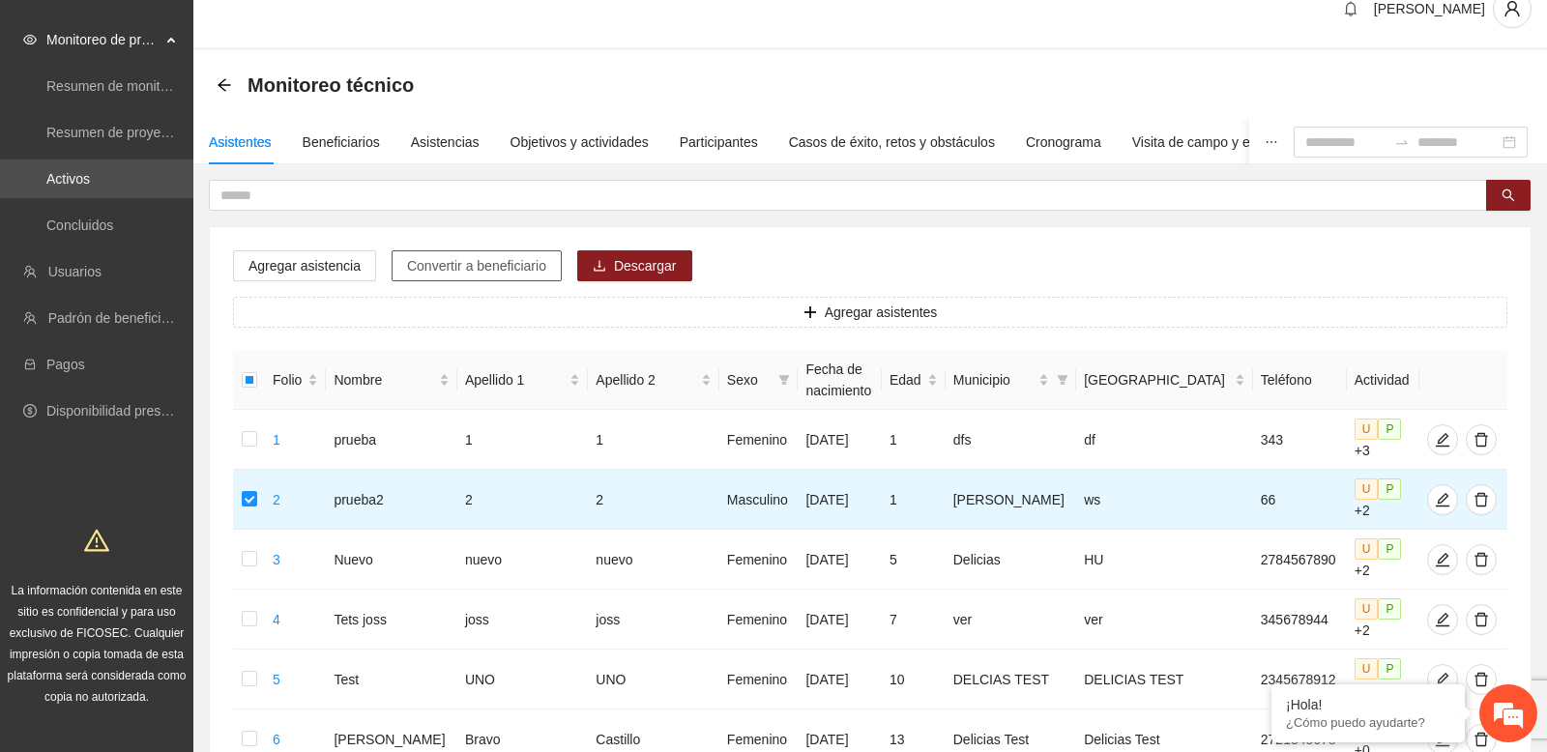
click at [475, 259] on span "Convertir a beneficiario" at bounding box center [476, 265] width 139 height 21
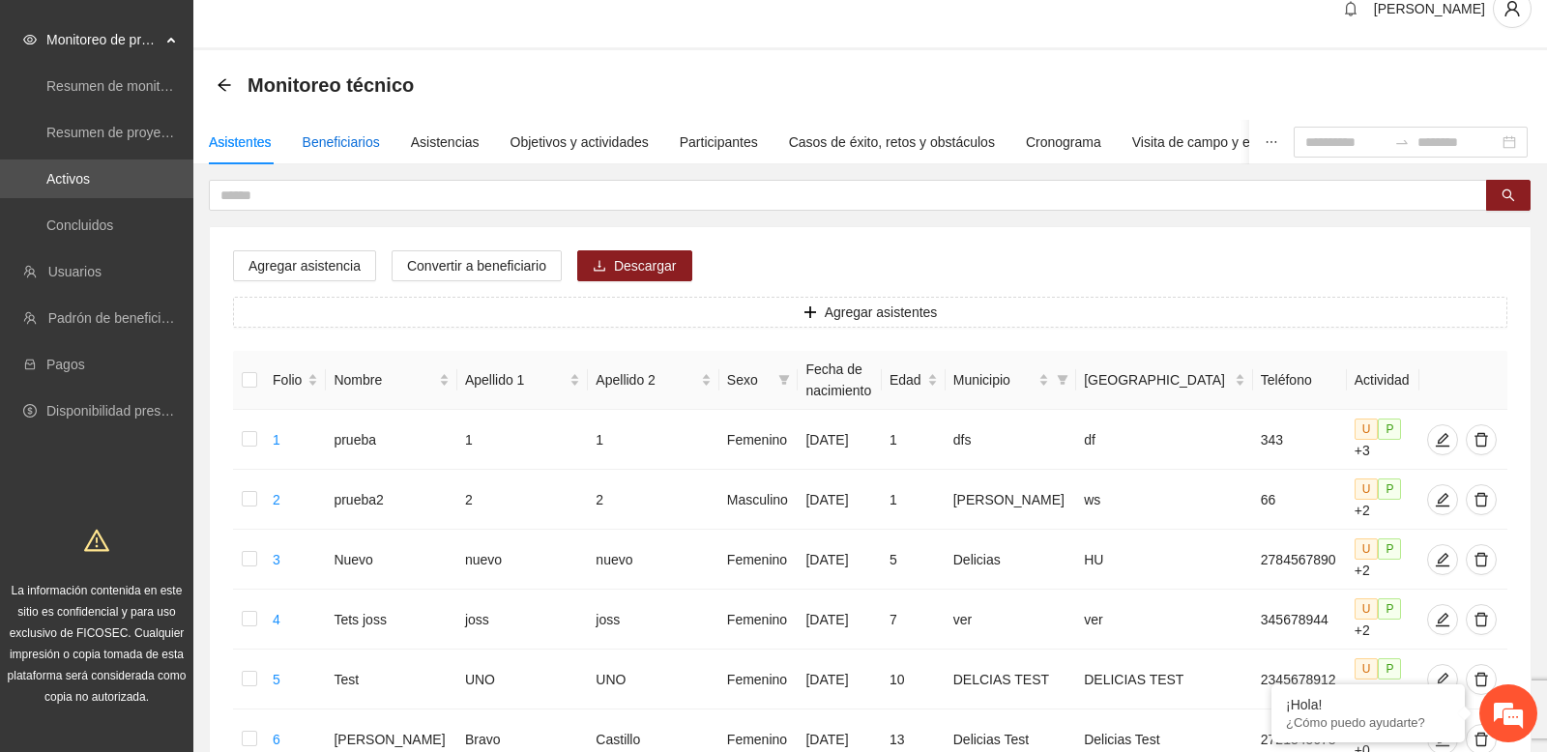
click at [353, 140] on div "Beneficiarios" at bounding box center [341, 142] width 77 height 21
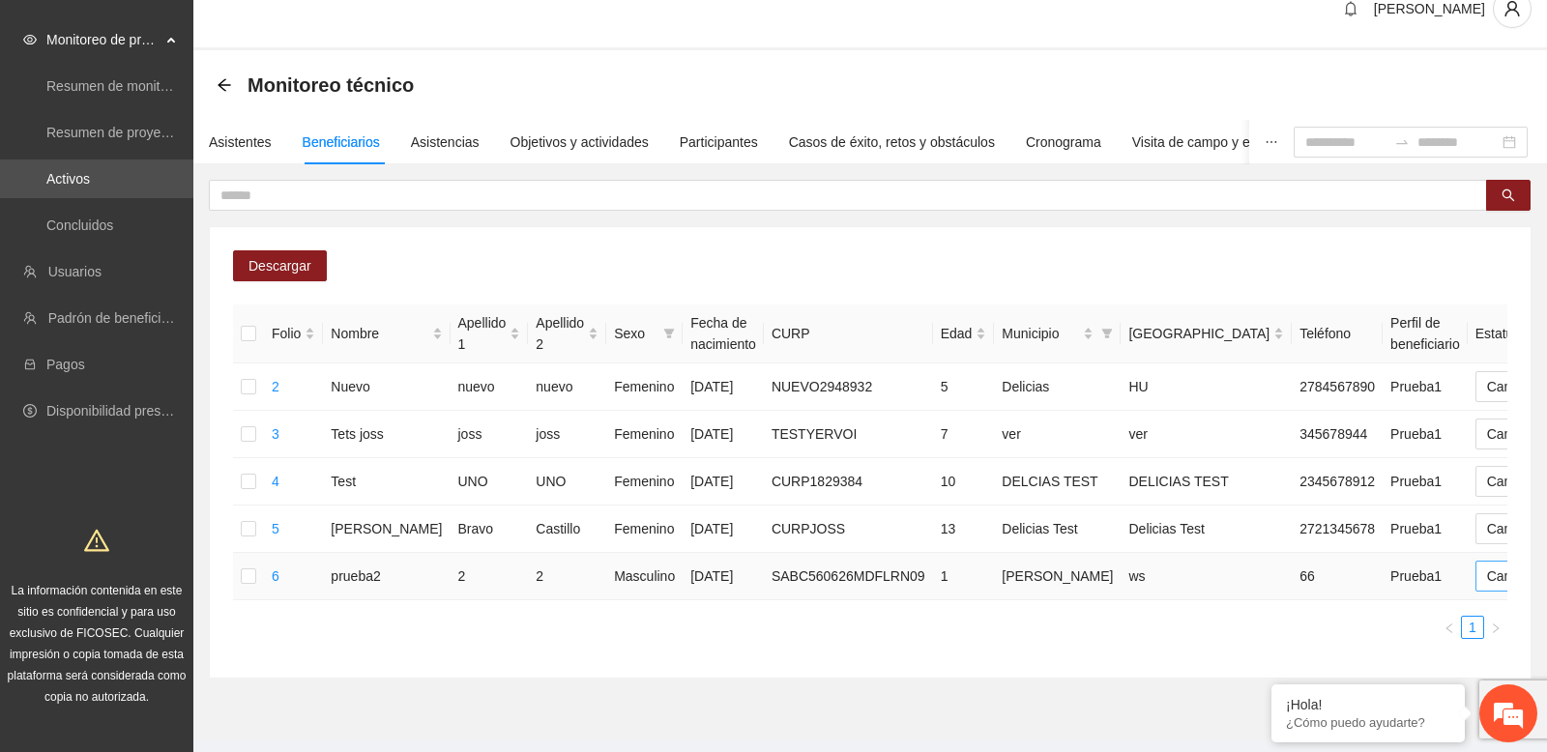
scroll to position [0, 143]
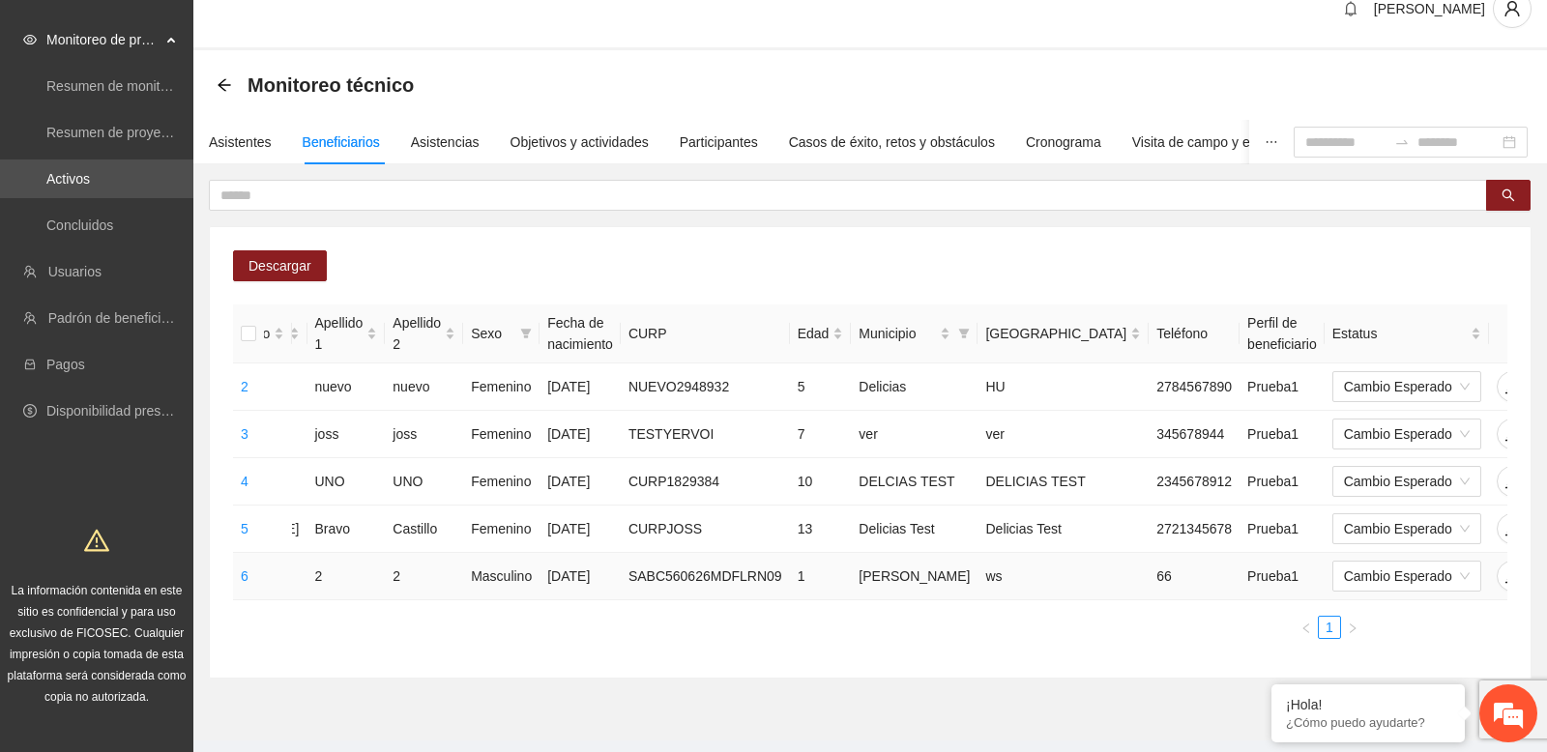
click at [1543, 584] on icon "delete" at bounding box center [1550, 576] width 15 height 15
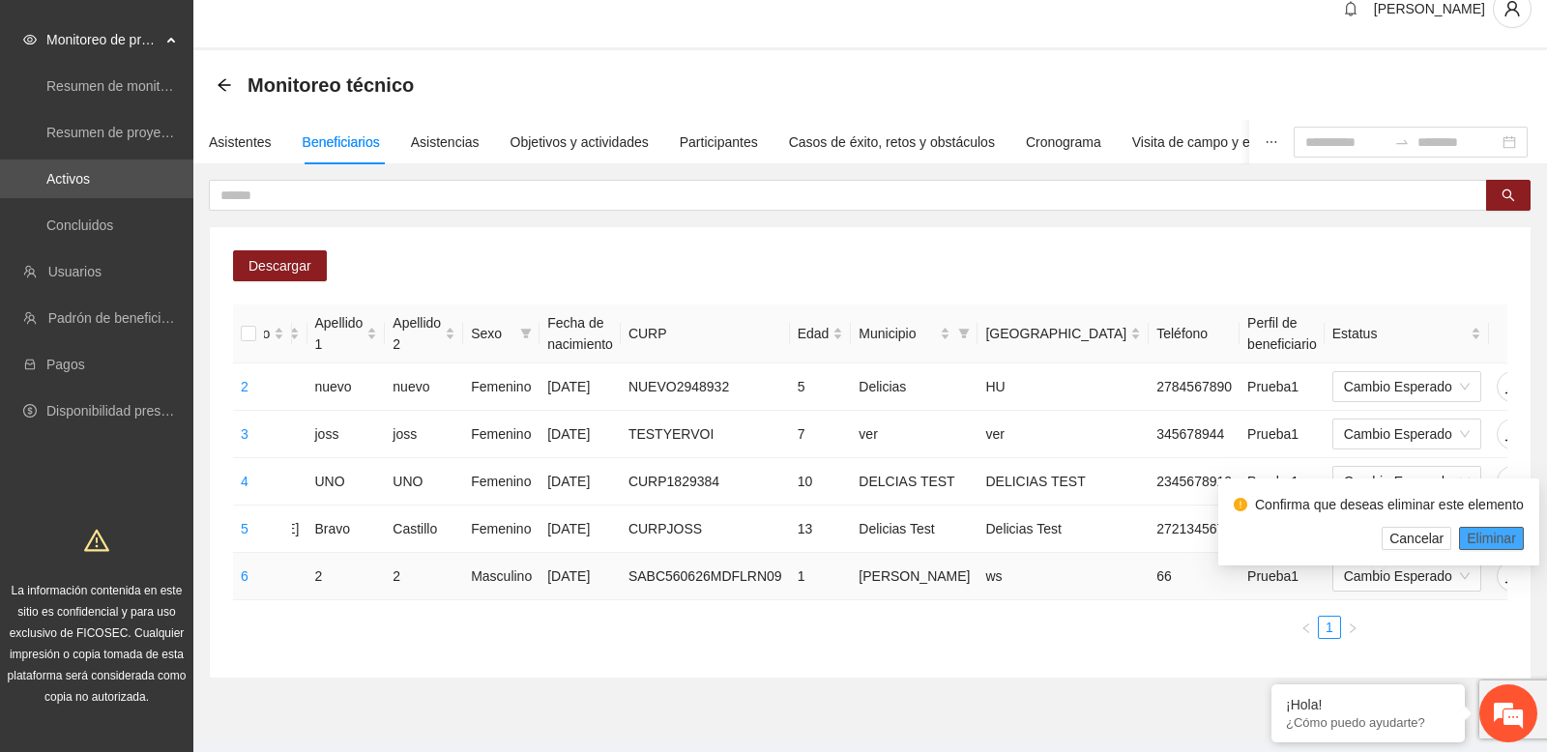
click at [1495, 539] on span "Eliminar" at bounding box center [1491, 538] width 49 height 21
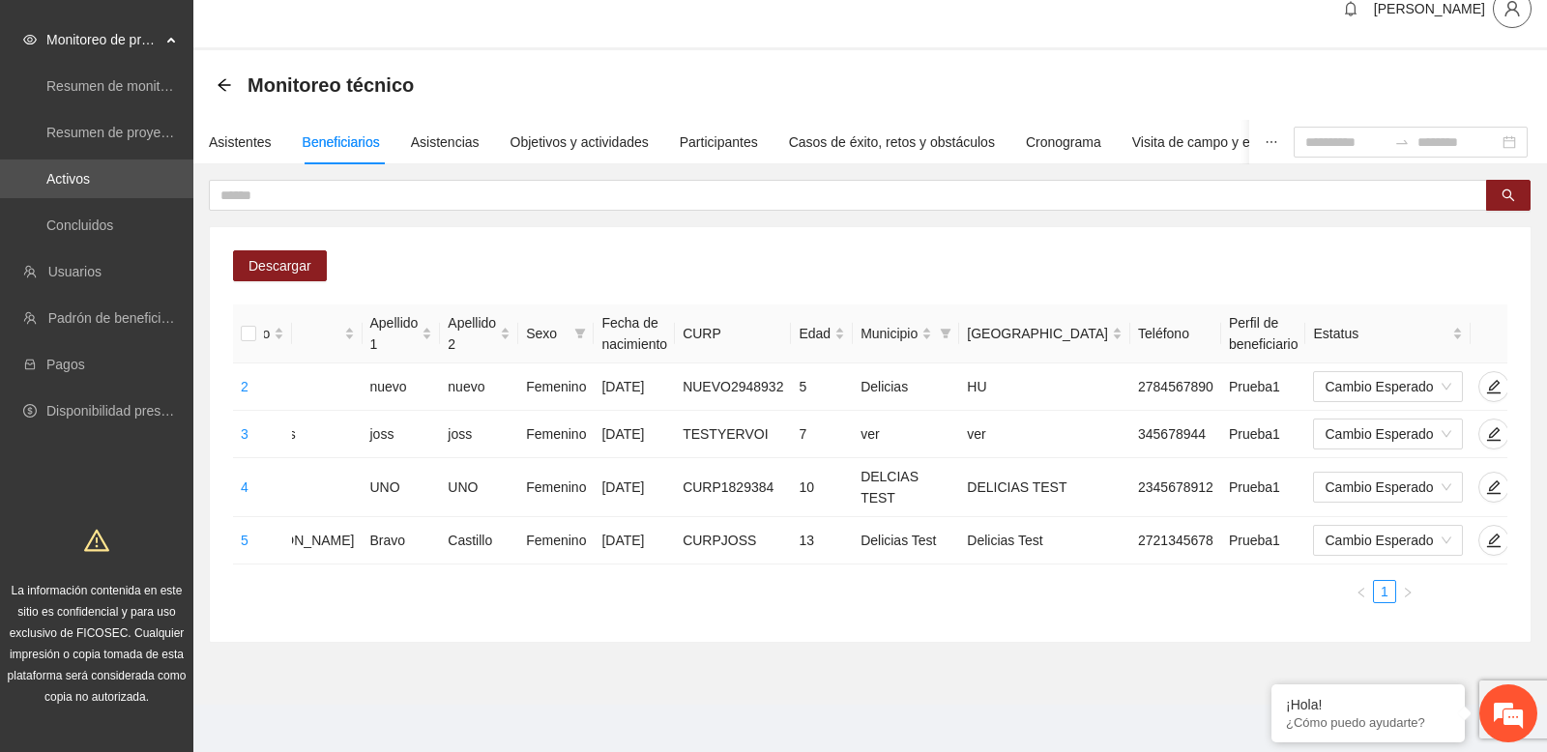
click at [1511, 11] on icon "user" at bounding box center [1512, 8] width 17 height 17
click at [1455, 79] on span "Cerrar sesión" at bounding box center [1457, 82] width 122 height 21
